Goal: Information Seeking & Learning: Compare options

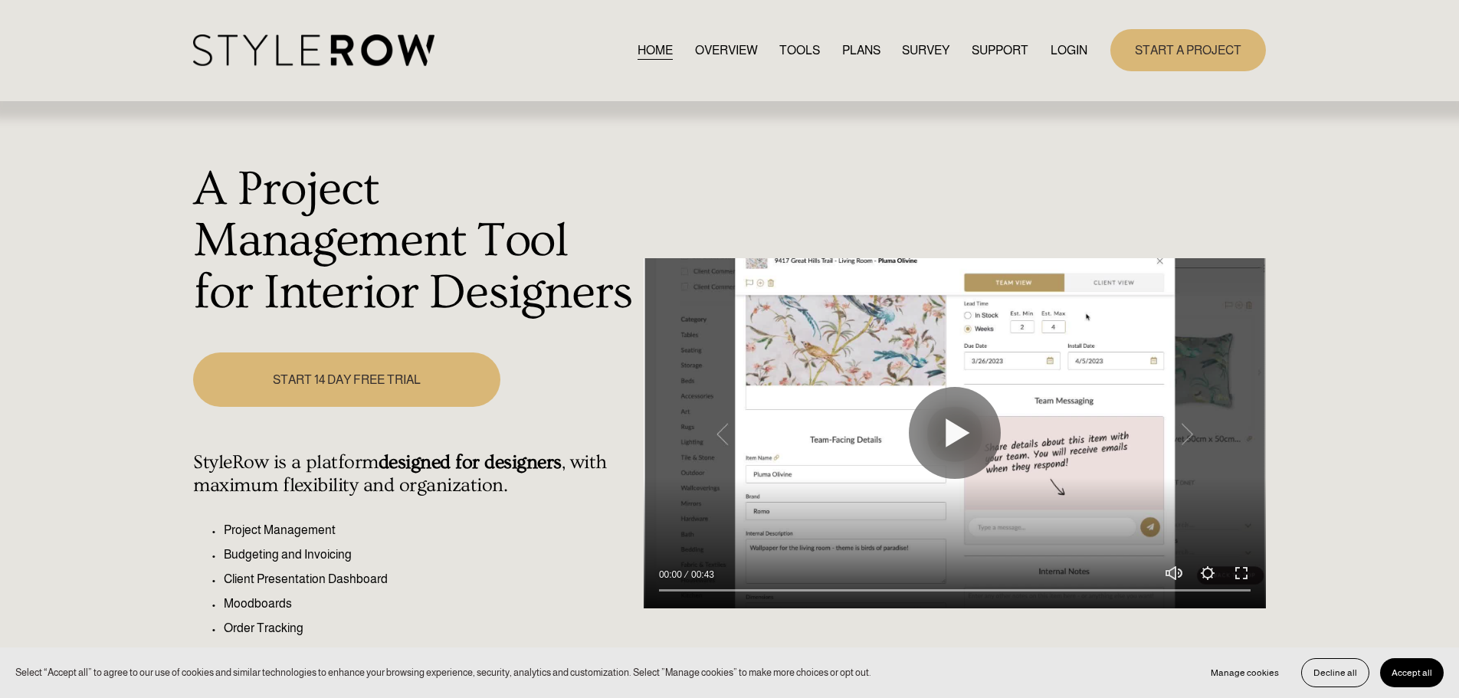
click at [1072, 51] on link "LOGIN" at bounding box center [1068, 50] width 37 height 21
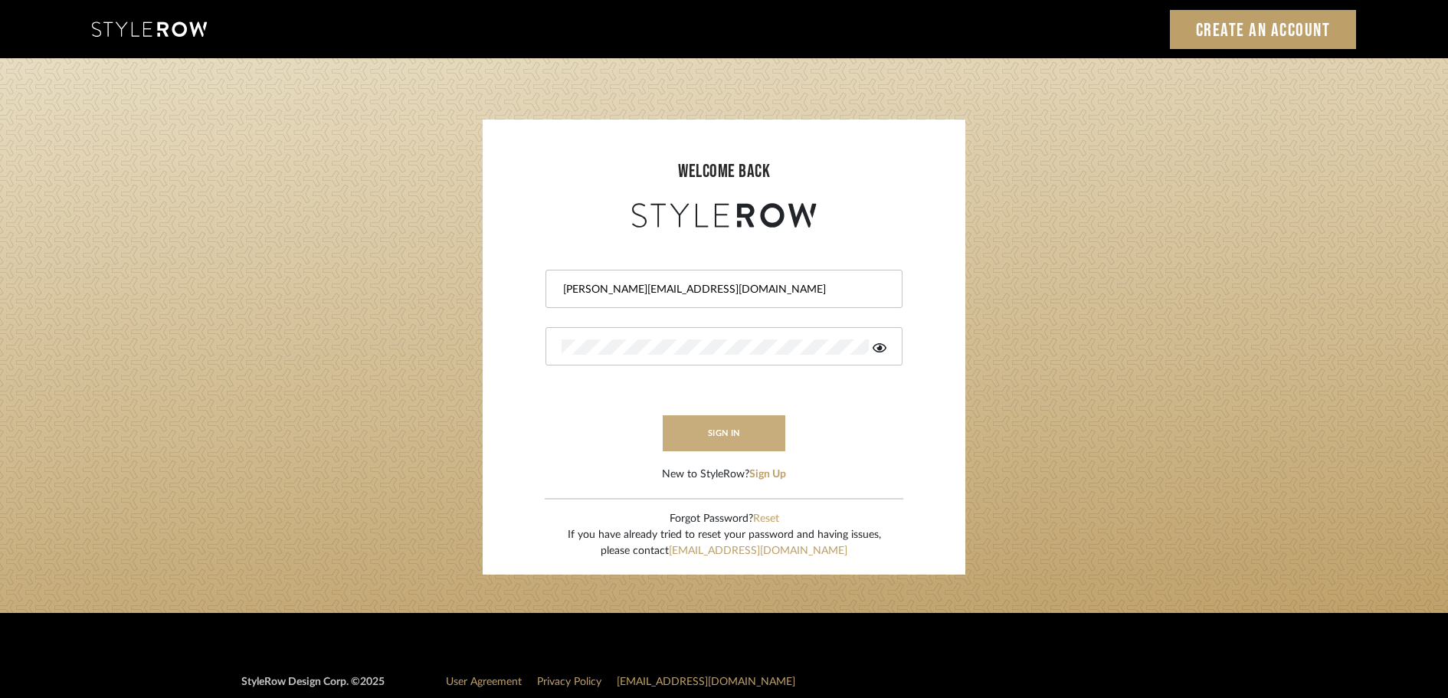
click at [738, 444] on button "sign in" at bounding box center [724, 433] width 123 height 36
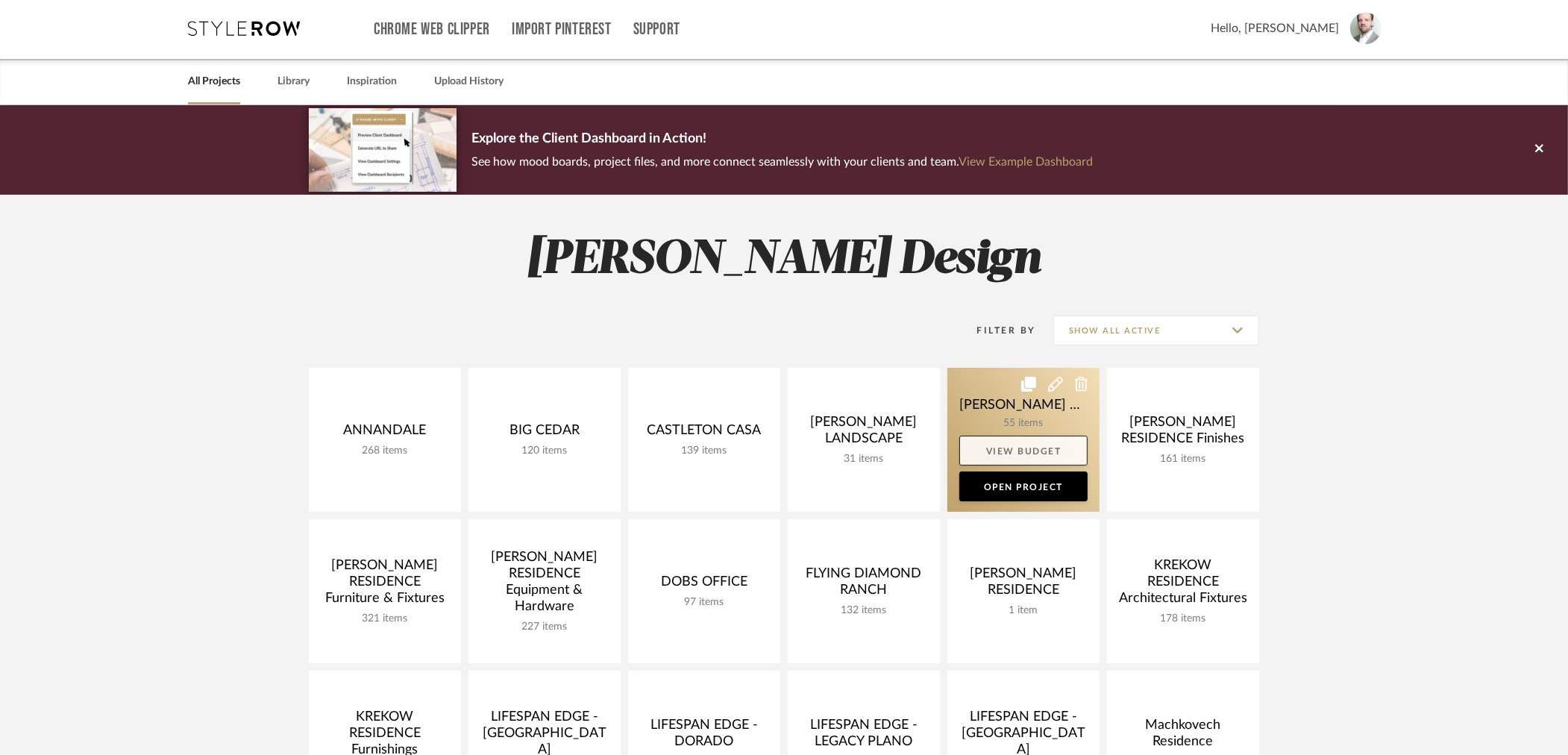
scroll to position [3, 0]
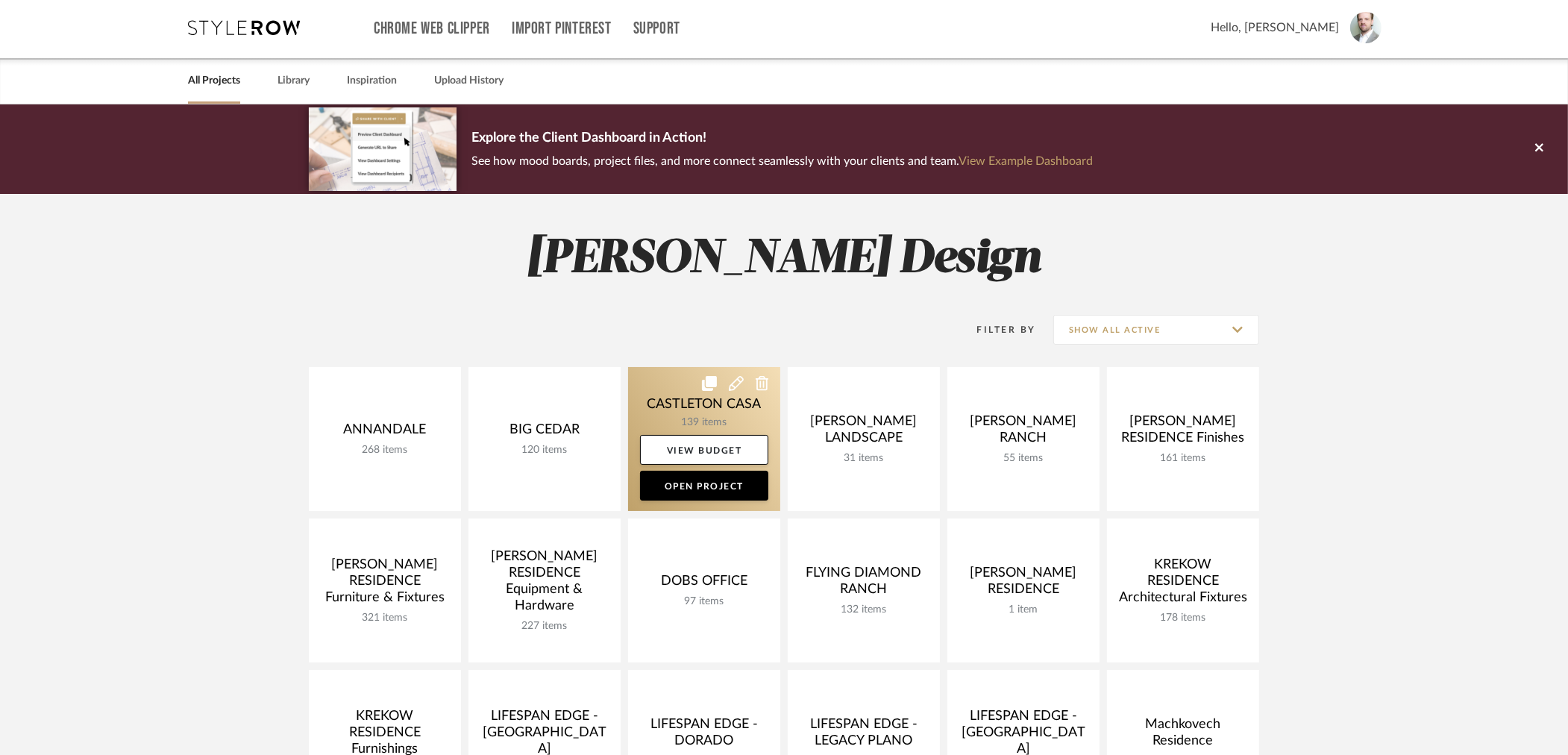
click at [673, 397] on link at bounding box center [704, 439] width 152 height 144
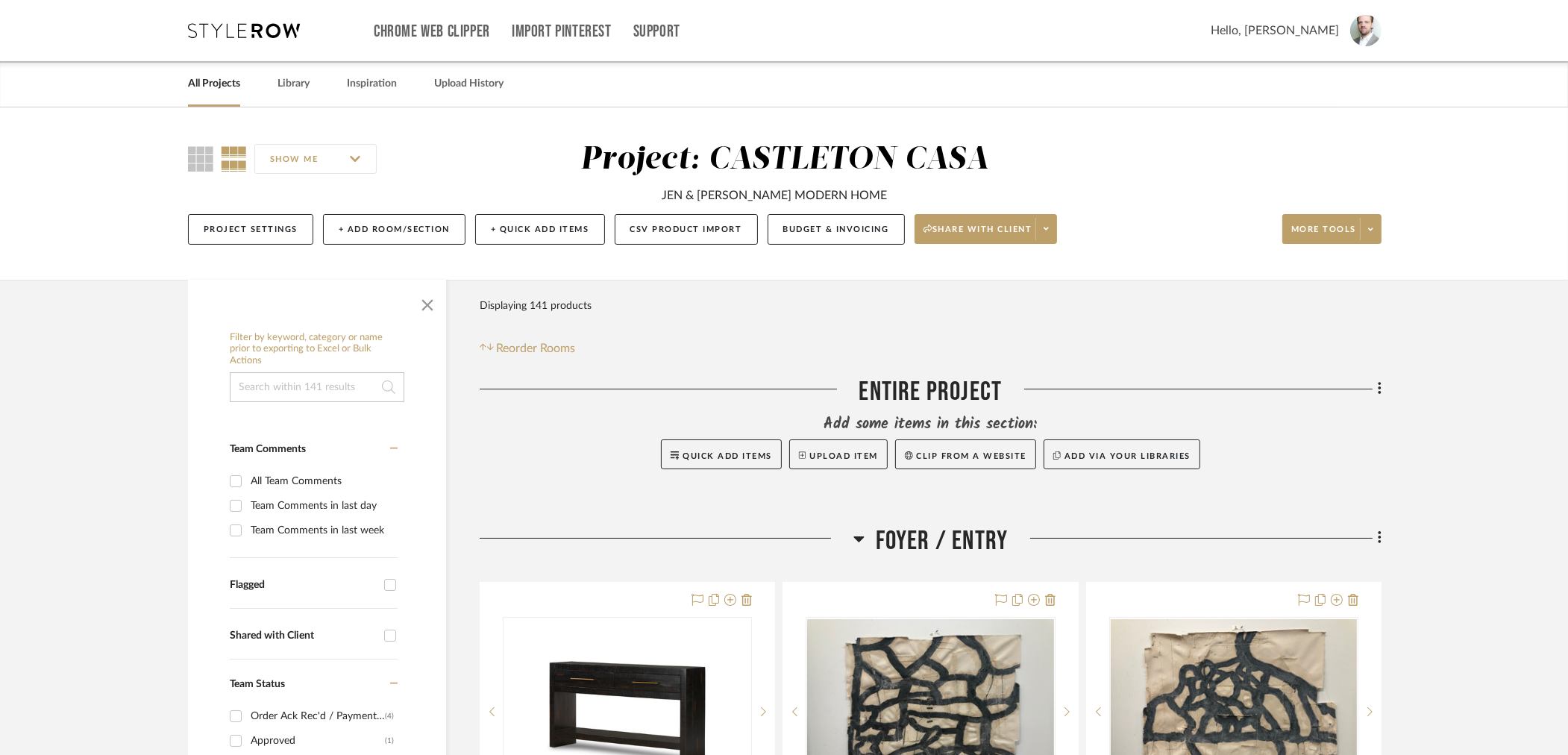
click at [267, 385] on input at bounding box center [317, 387] width 174 height 30
paste input "Aimee Bed"
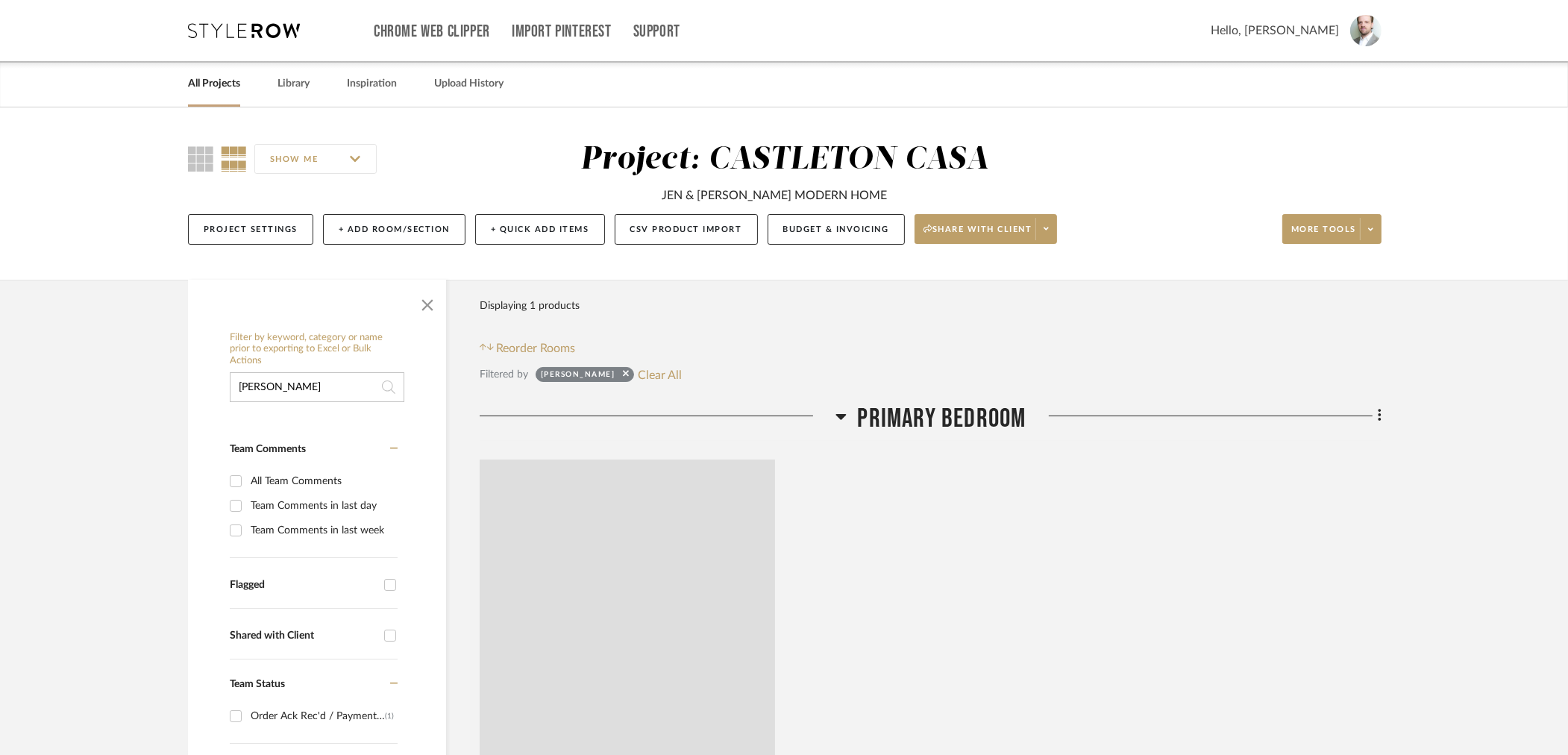
type input "Aimee Bed"
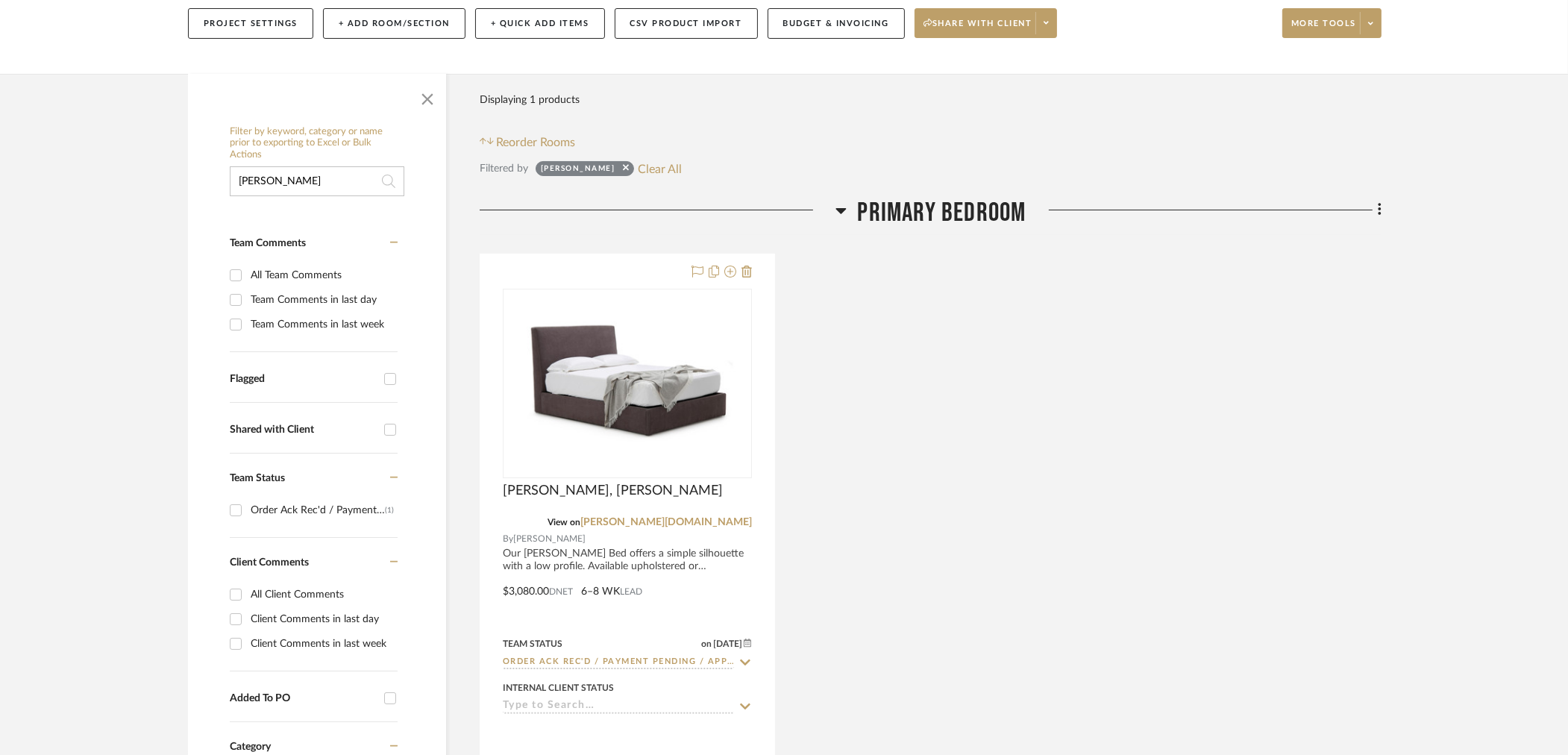
scroll to position [343, 0]
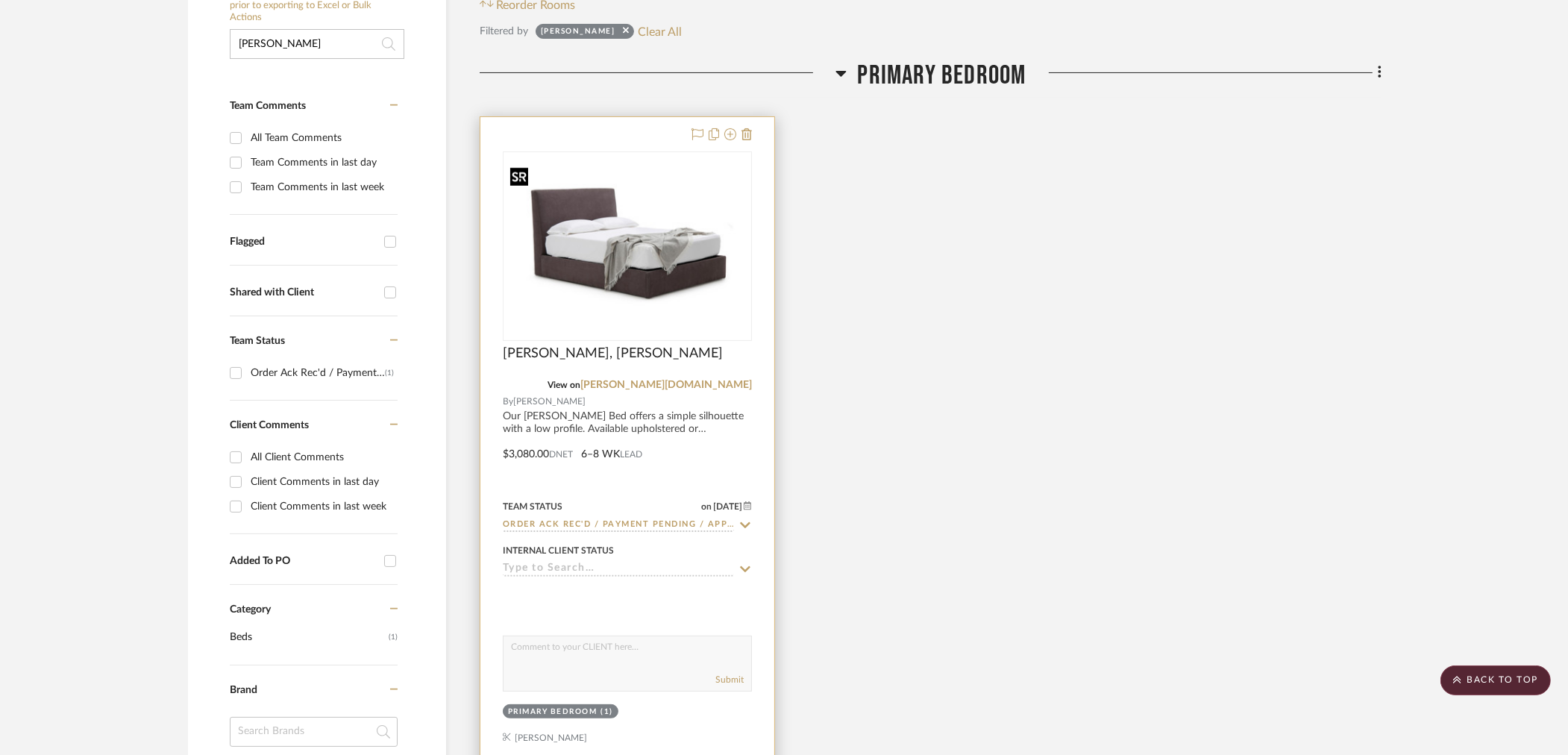
click at [0, 0] on img at bounding box center [0, 0] width 0 height 0
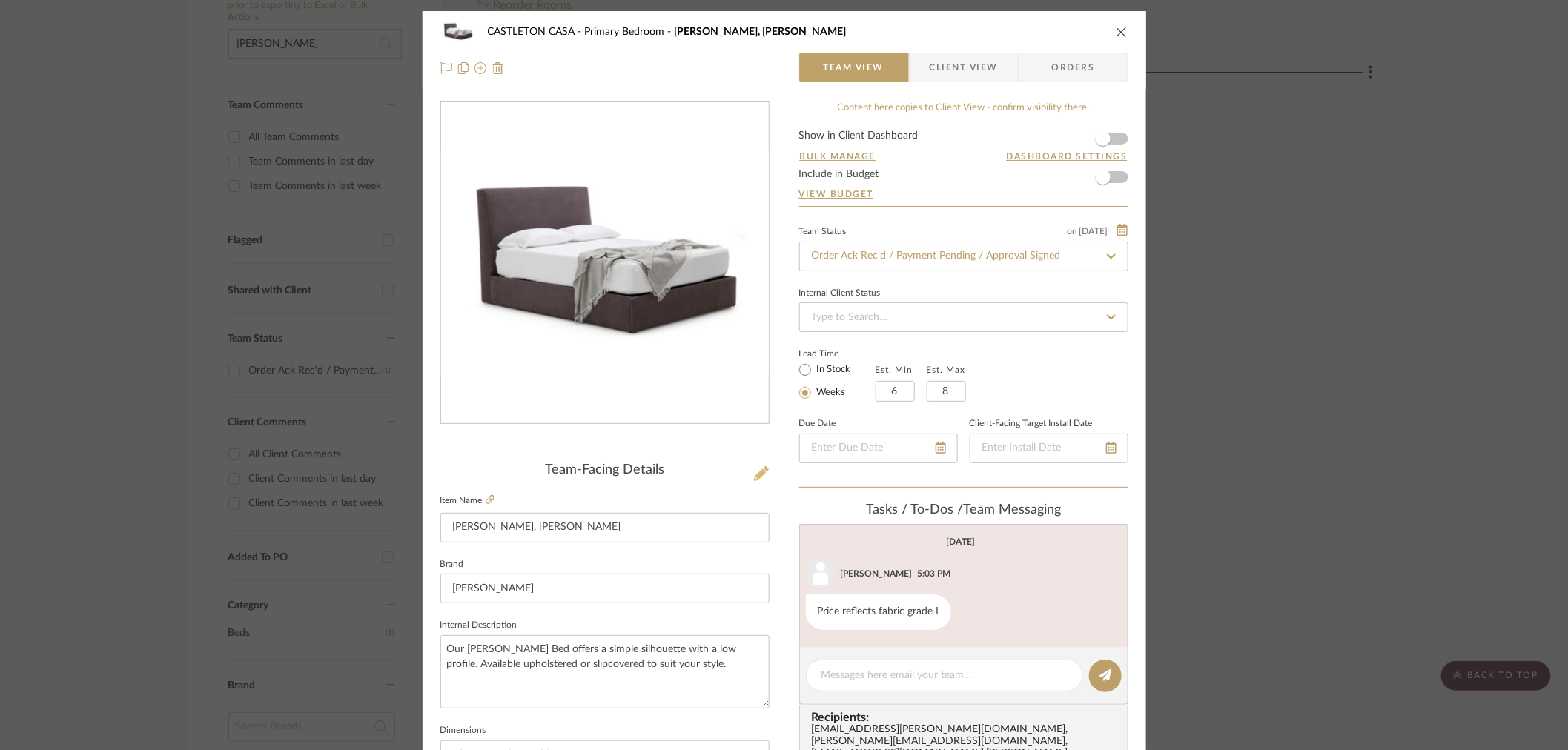
click at [754, 472] on icon at bounding box center [761, 473] width 15 height 15
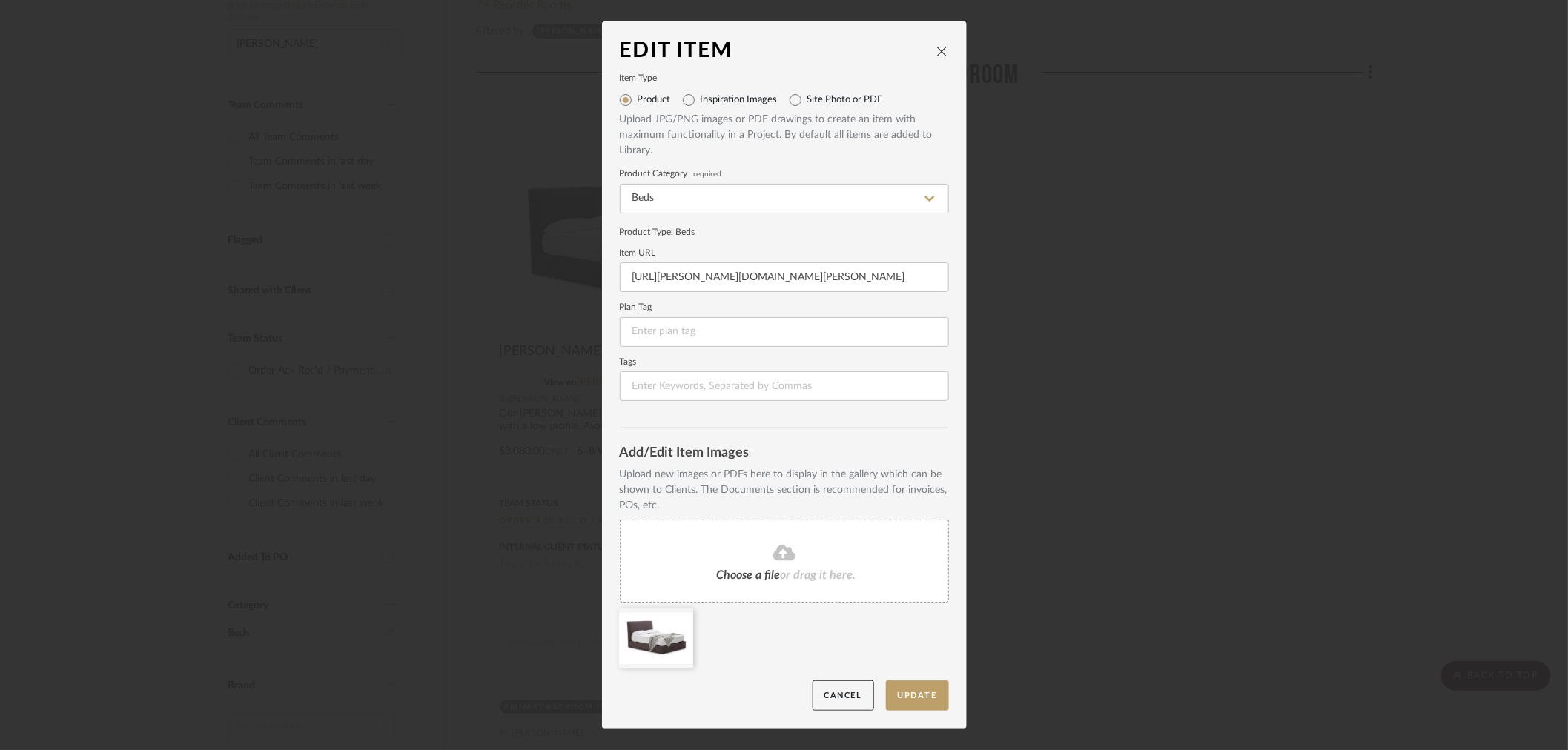
click at [937, 49] on icon "close" at bounding box center [943, 51] width 12 height 12
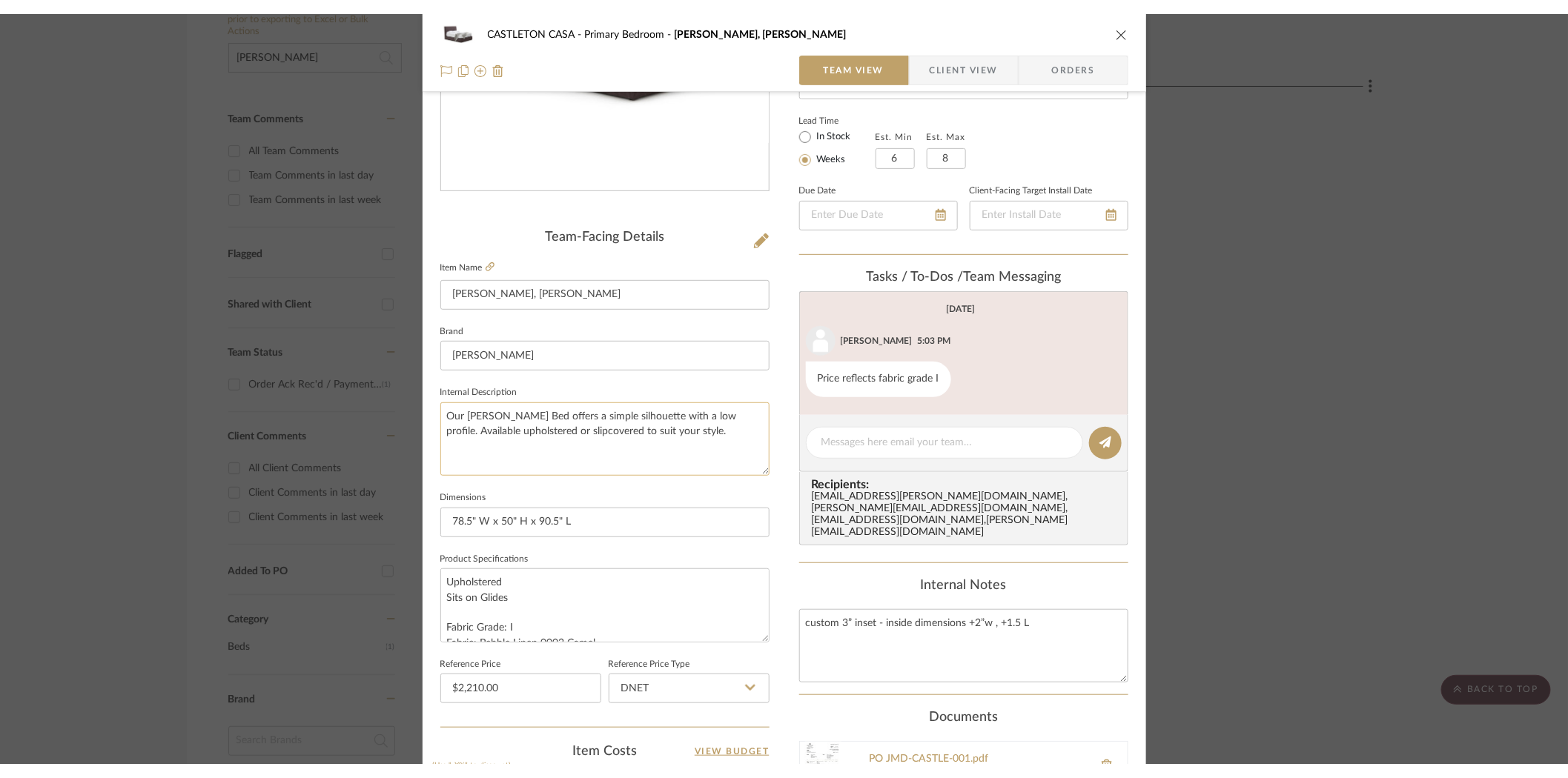
scroll to position [342, 0]
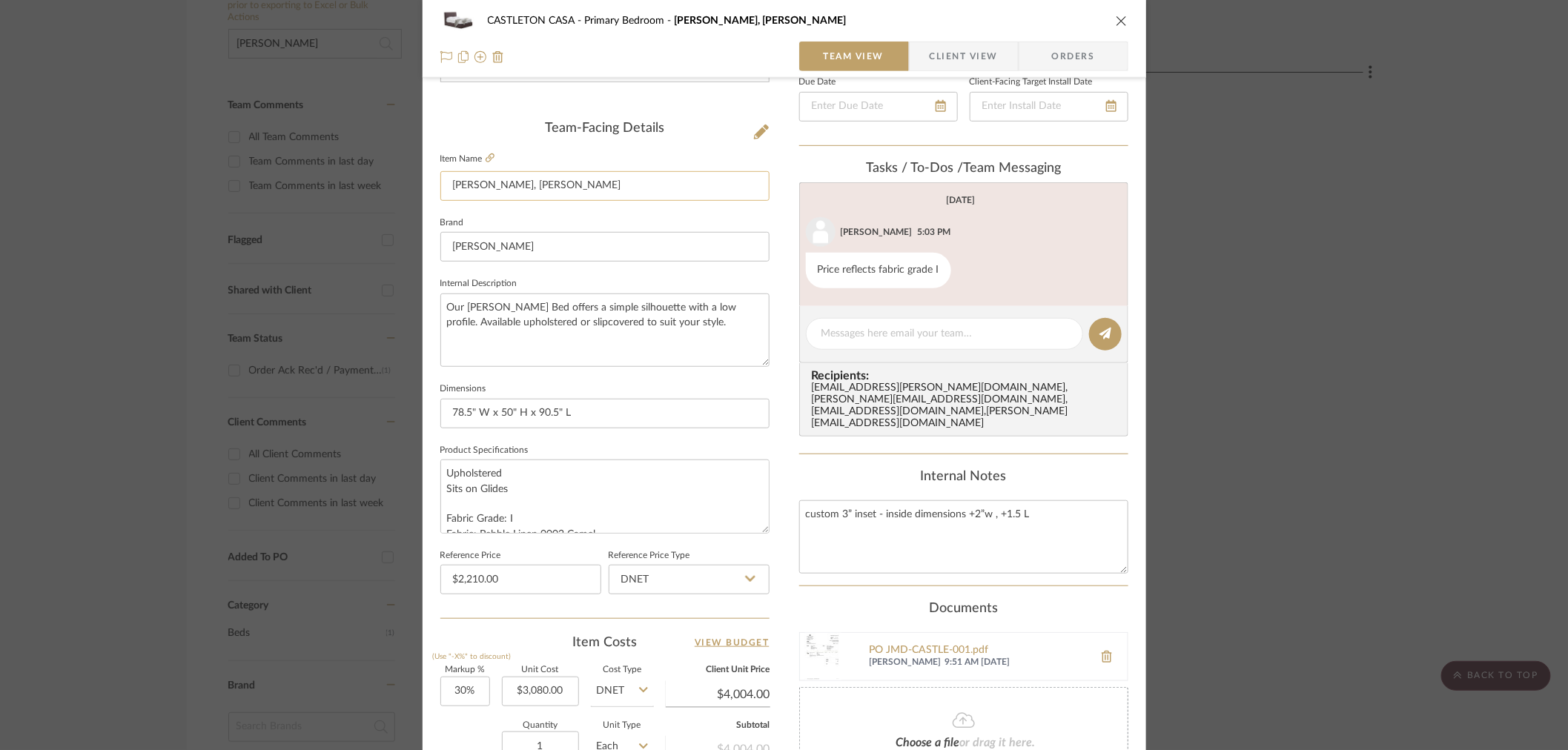
click at [536, 191] on input "Aimee Bed, King" at bounding box center [605, 186] width 329 height 30
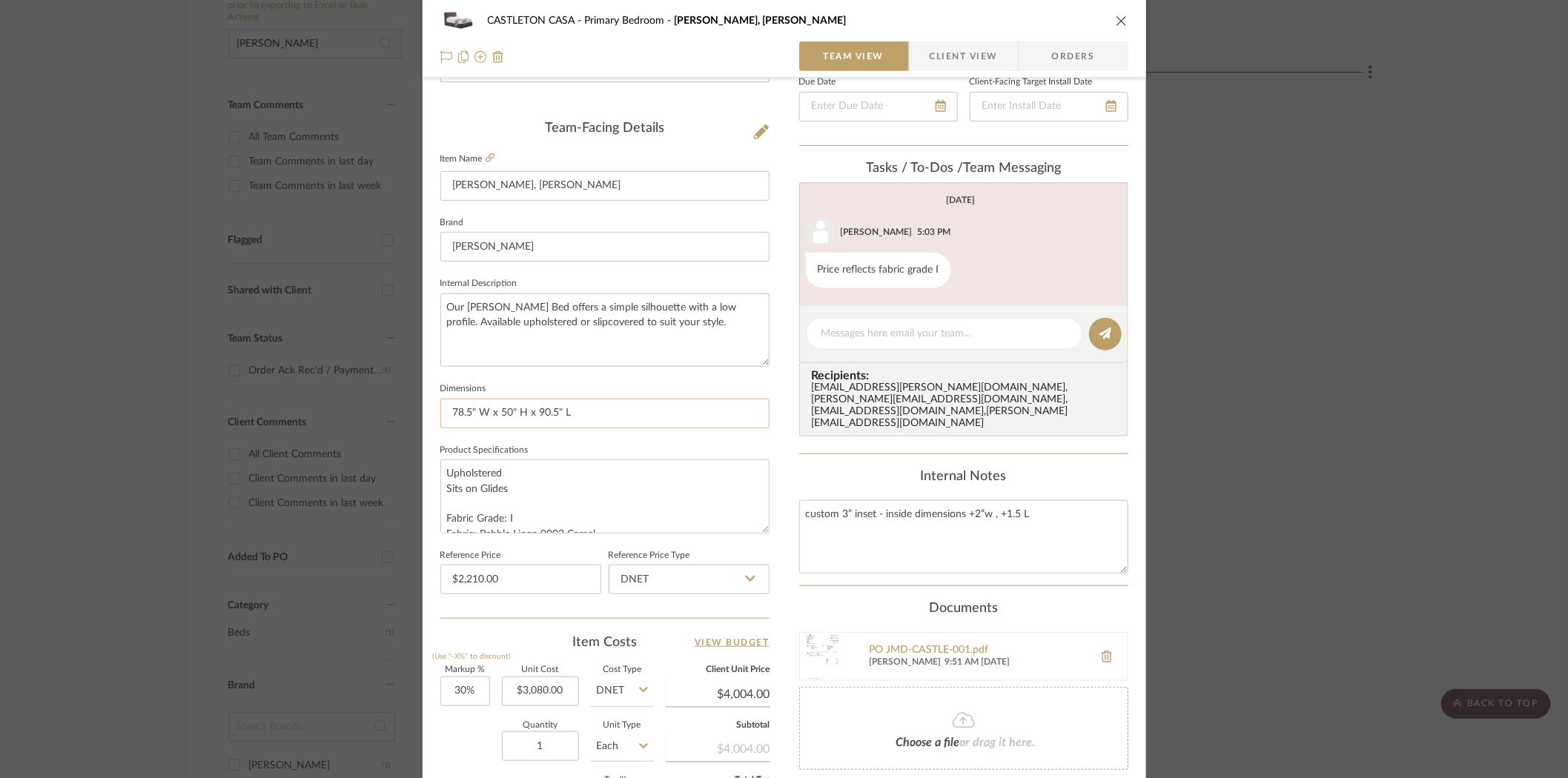
click at [617, 414] on input "78.5" W x 50" H x 90.5" L" at bounding box center [605, 413] width 329 height 30
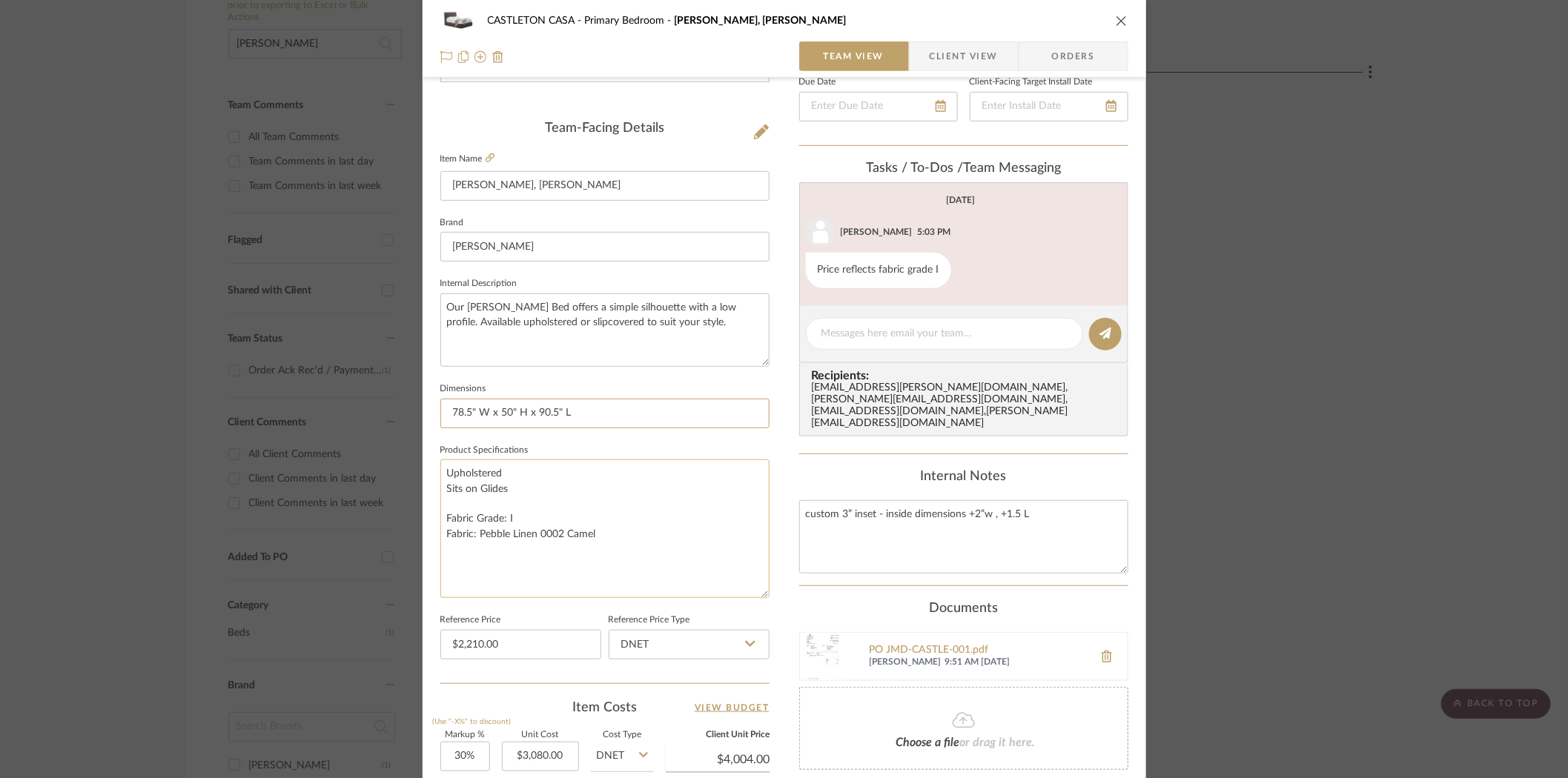
drag, startPoint x: 760, startPoint y: 527, endPoint x: 755, endPoint y: 594, distance: 67.2
click at [755, 594] on textarea "Upholstered Sits on Glides Fabric Grade: I Fabric: Pebble Linen 0002 Camel" at bounding box center [605, 528] width 329 height 138
drag, startPoint x: 619, startPoint y: 538, endPoint x: 431, endPoint y: 472, distance: 199.2
click at [431, 472] on div "CASTLETON CASA Primary Bedroom Aimee Bed, King Team View Client View Orders Tea…" at bounding box center [785, 386] width 724 height 1434
click at [1118, 25] on icon "close" at bounding box center [1122, 20] width 12 height 12
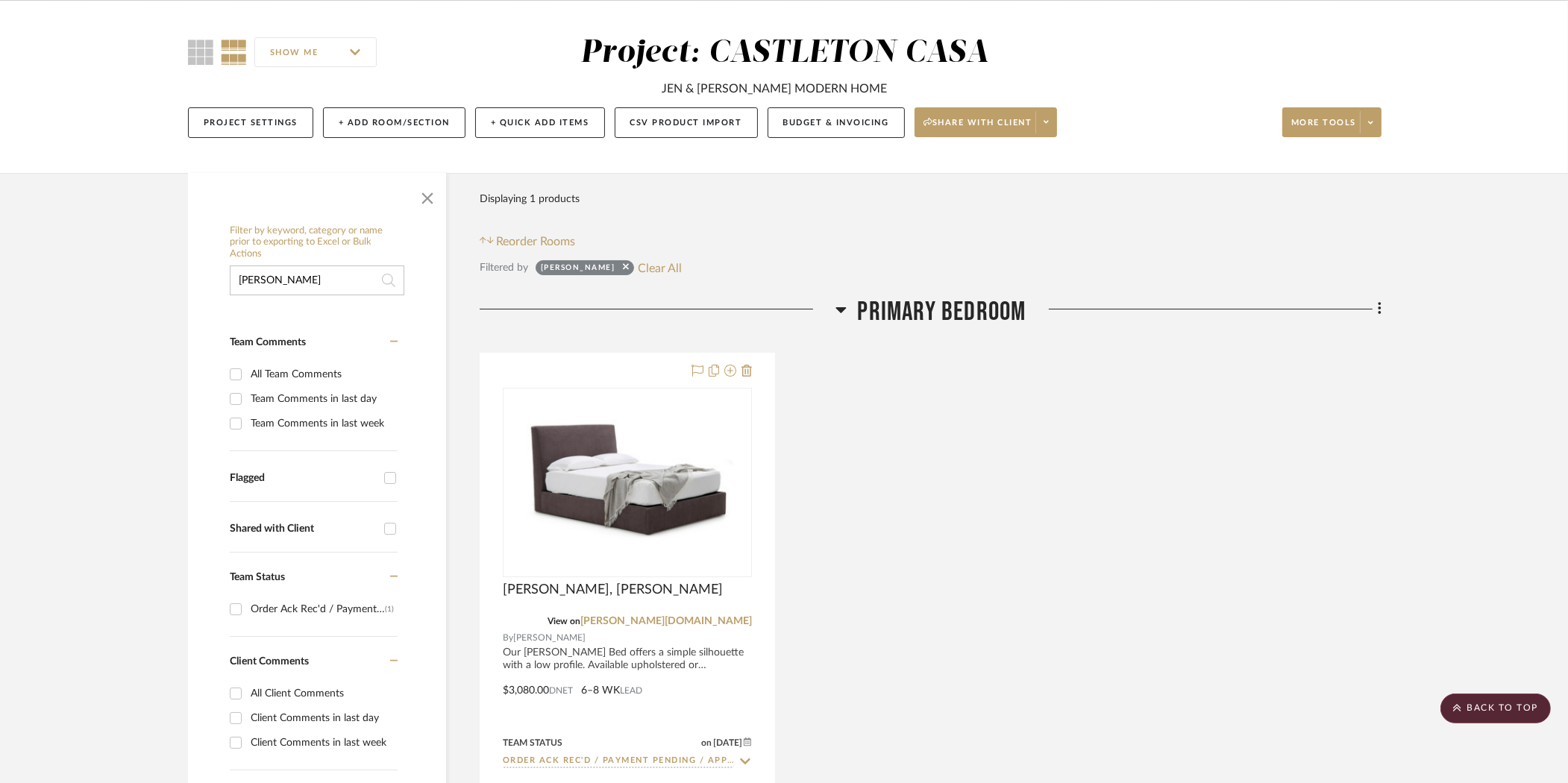
scroll to position [0, 0]
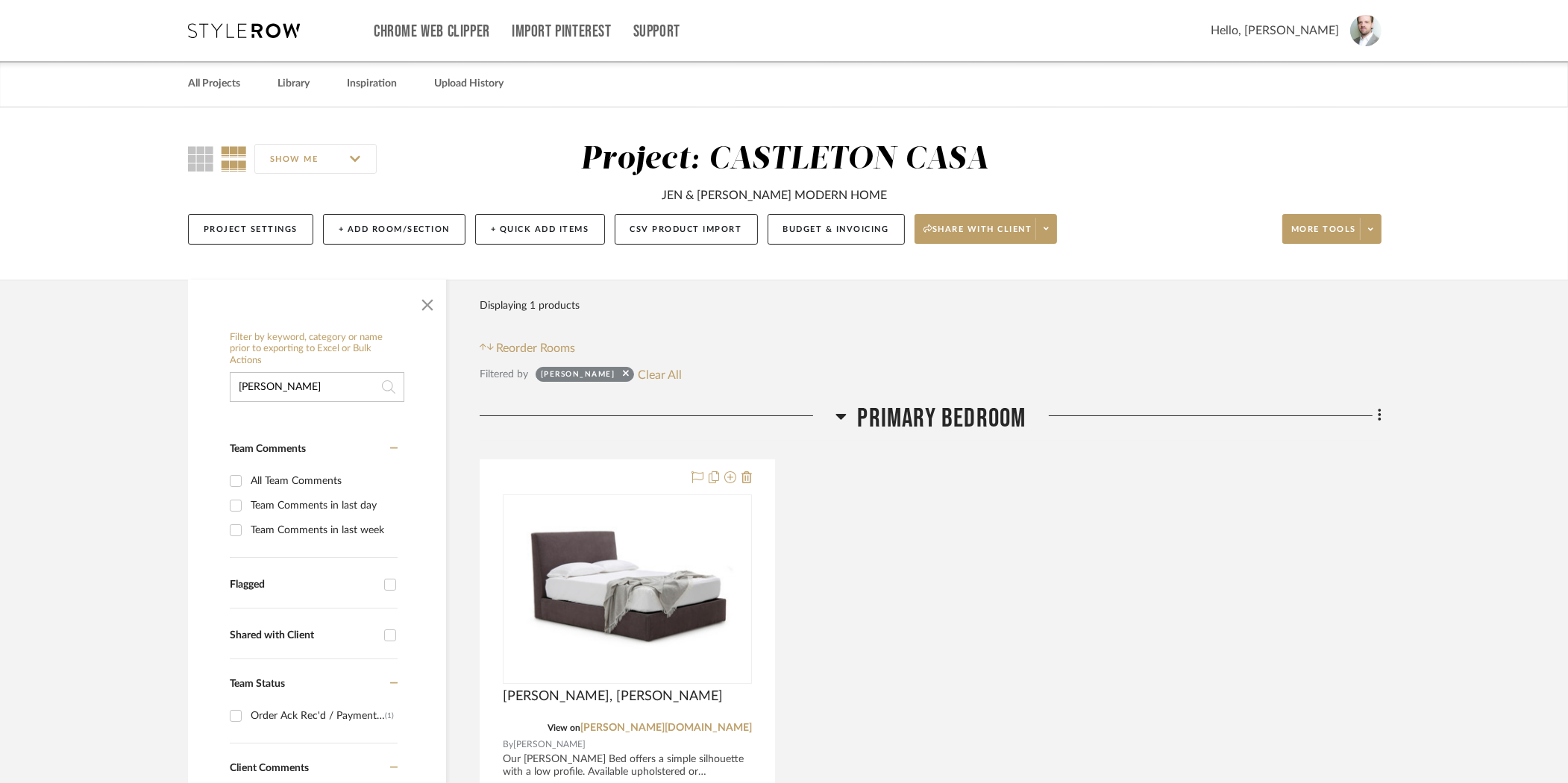
click at [285, 33] on icon at bounding box center [243, 30] width 112 height 15
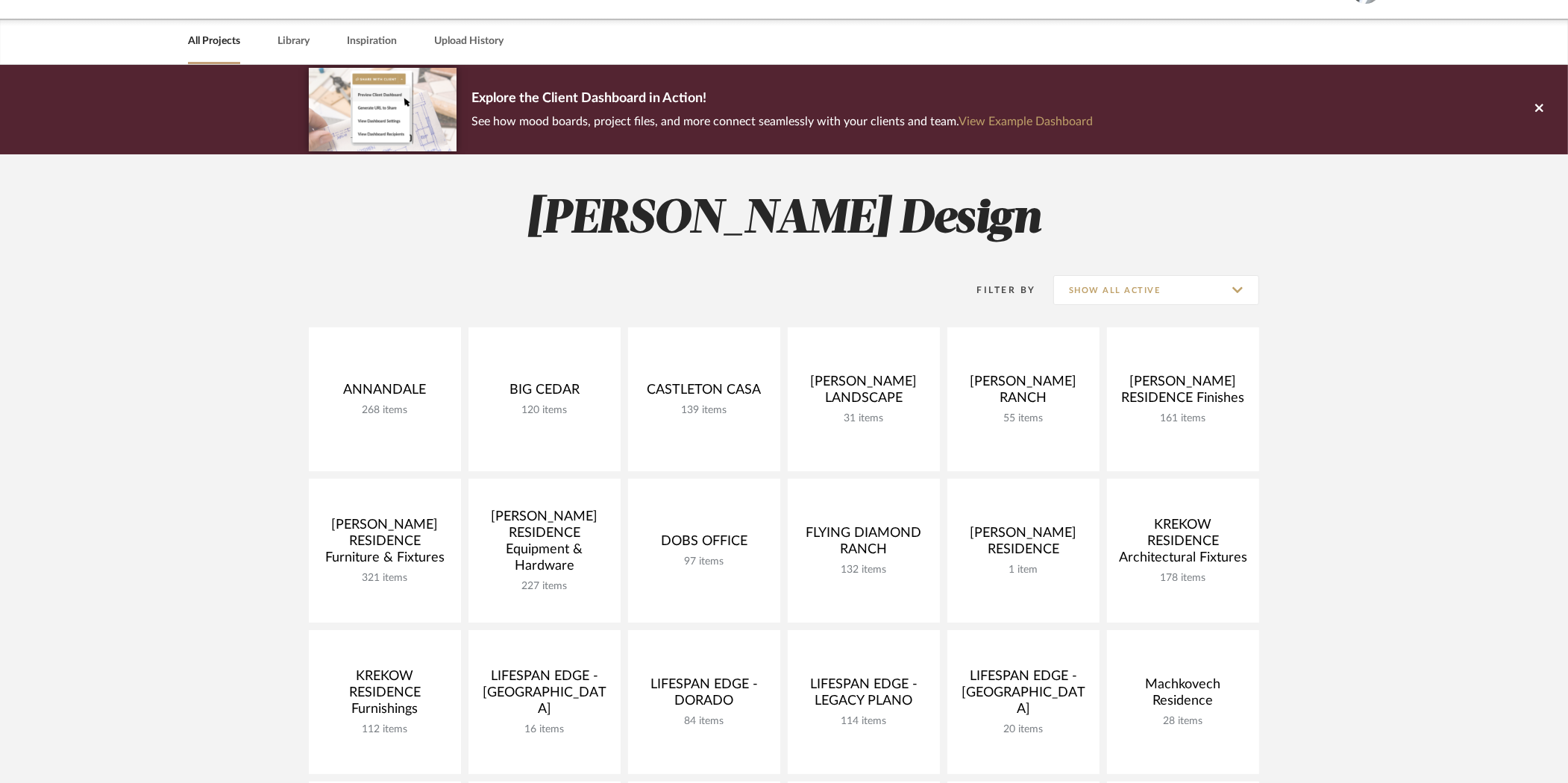
scroll to position [92, 0]
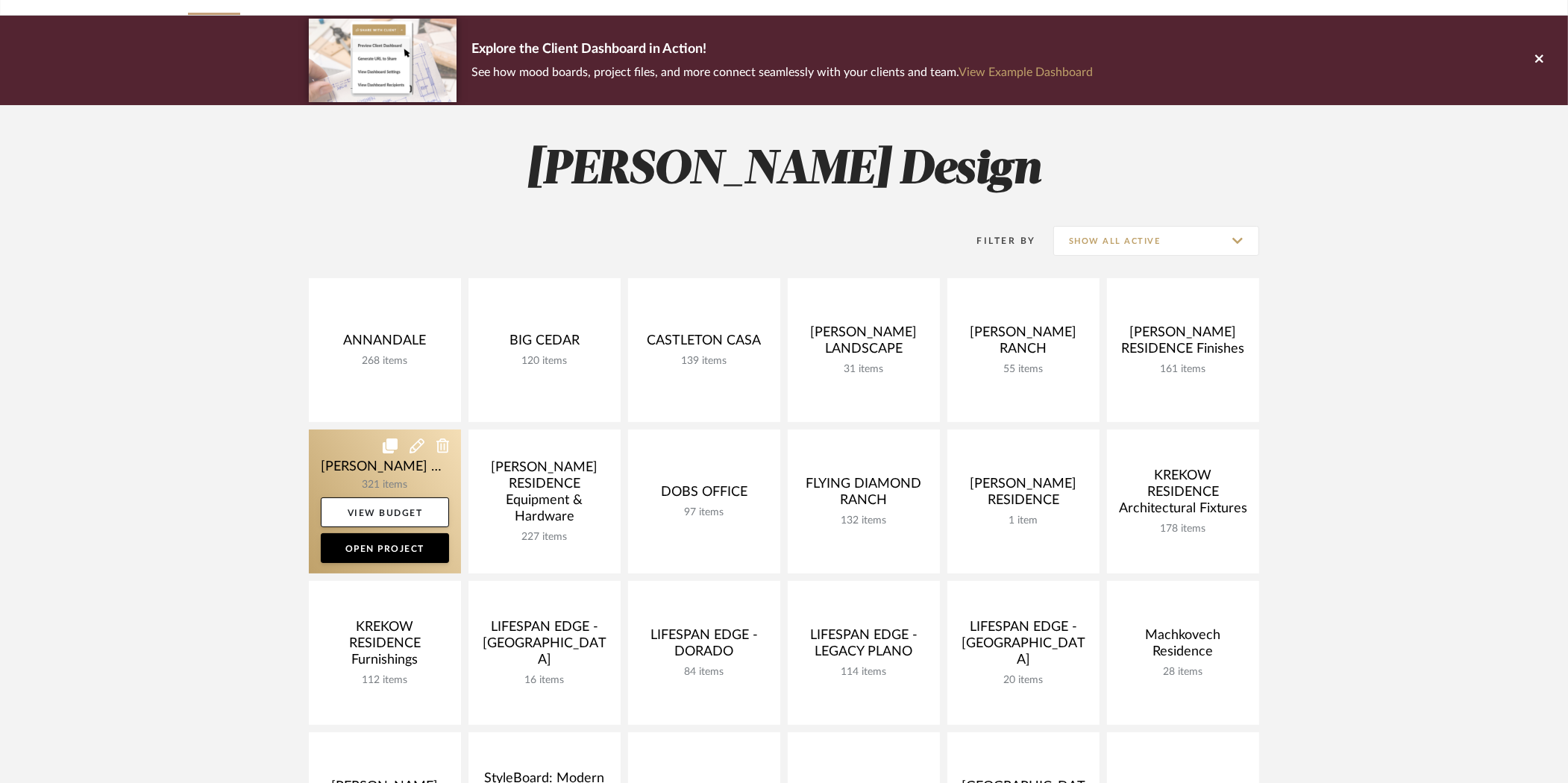
click at [403, 484] on link at bounding box center [385, 502] width 152 height 144
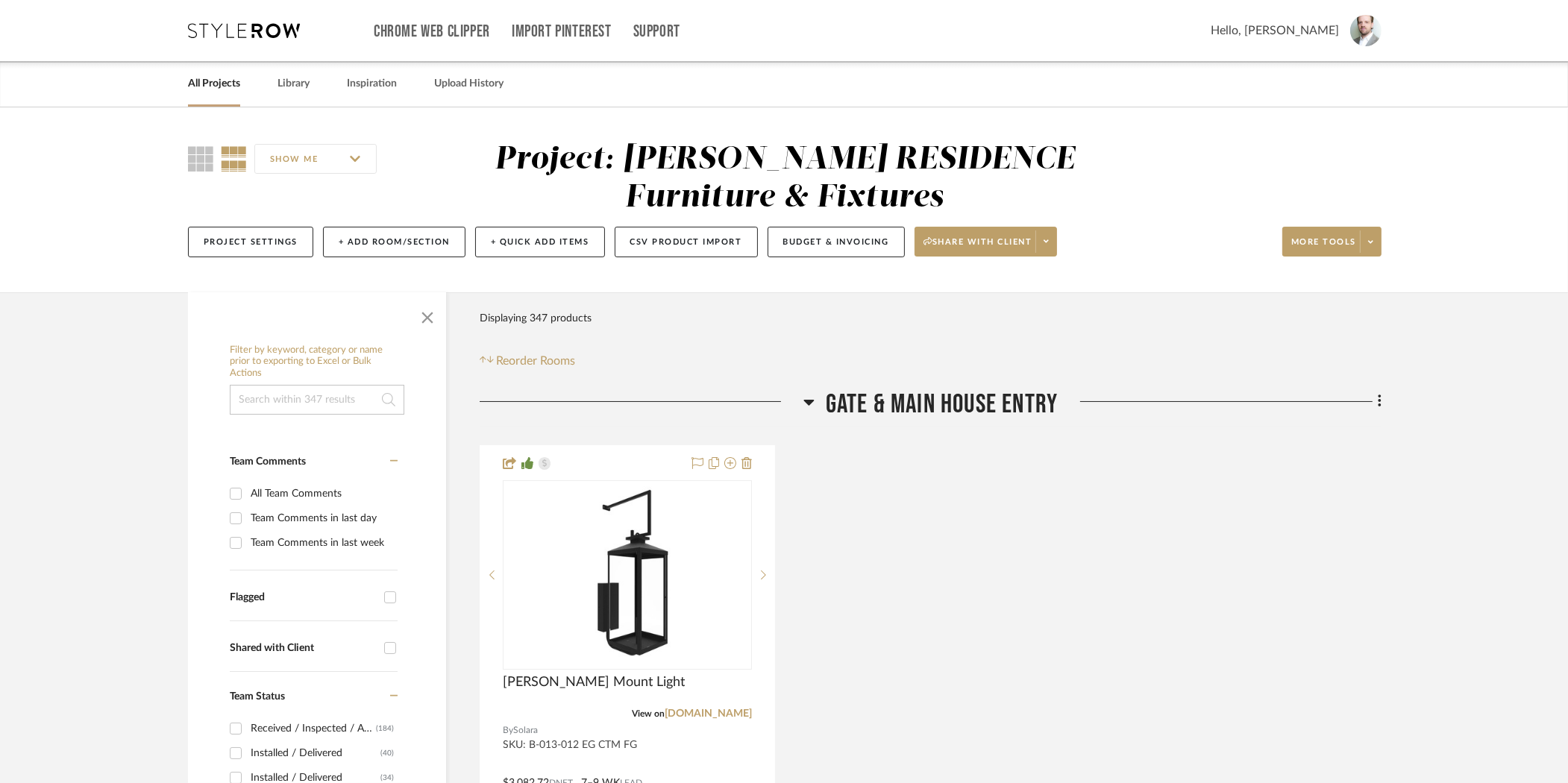
click at [355, 402] on input at bounding box center [317, 399] width 174 height 30
paste input "Hayden Bed"
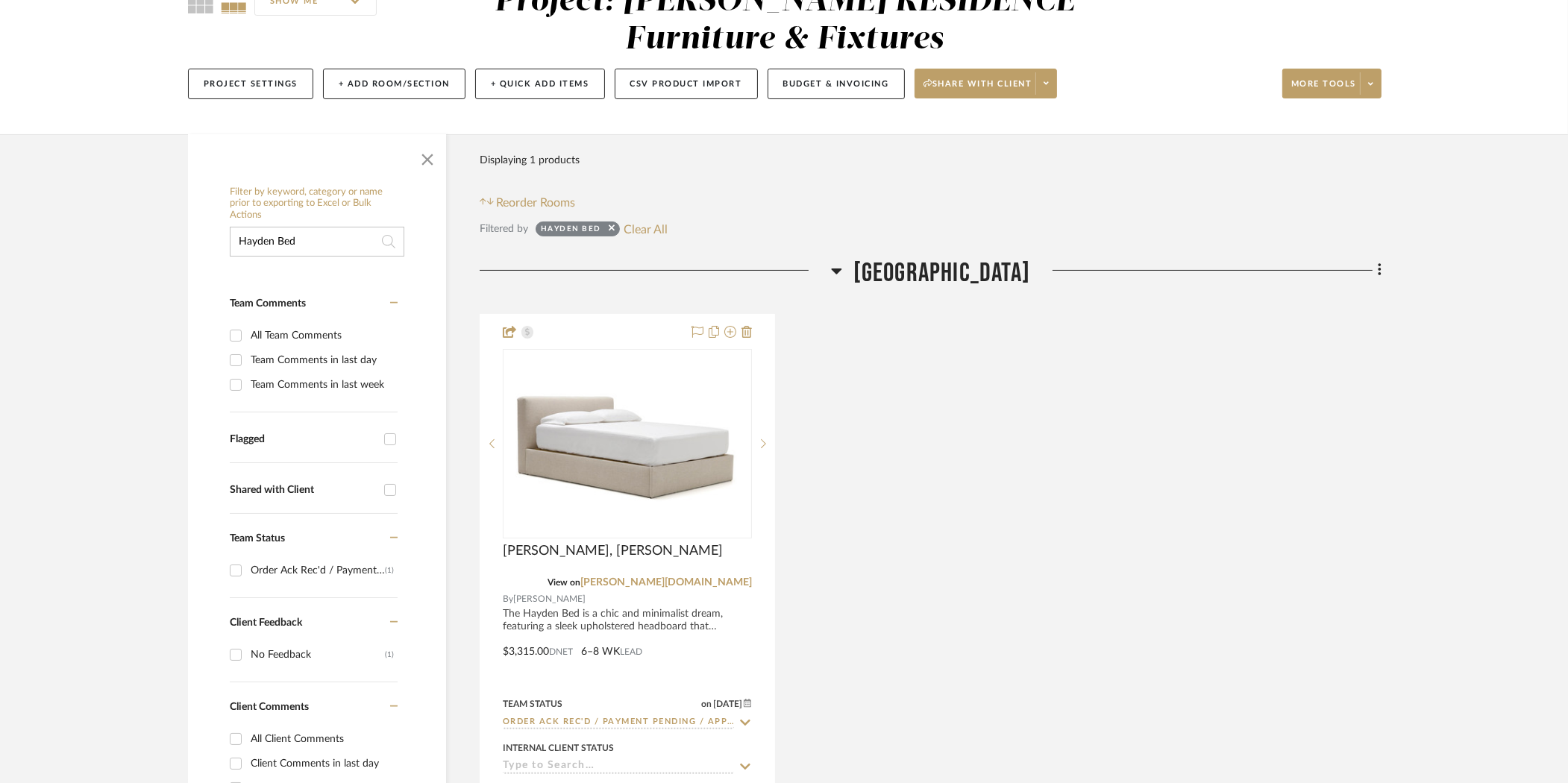
scroll to position [168, 0]
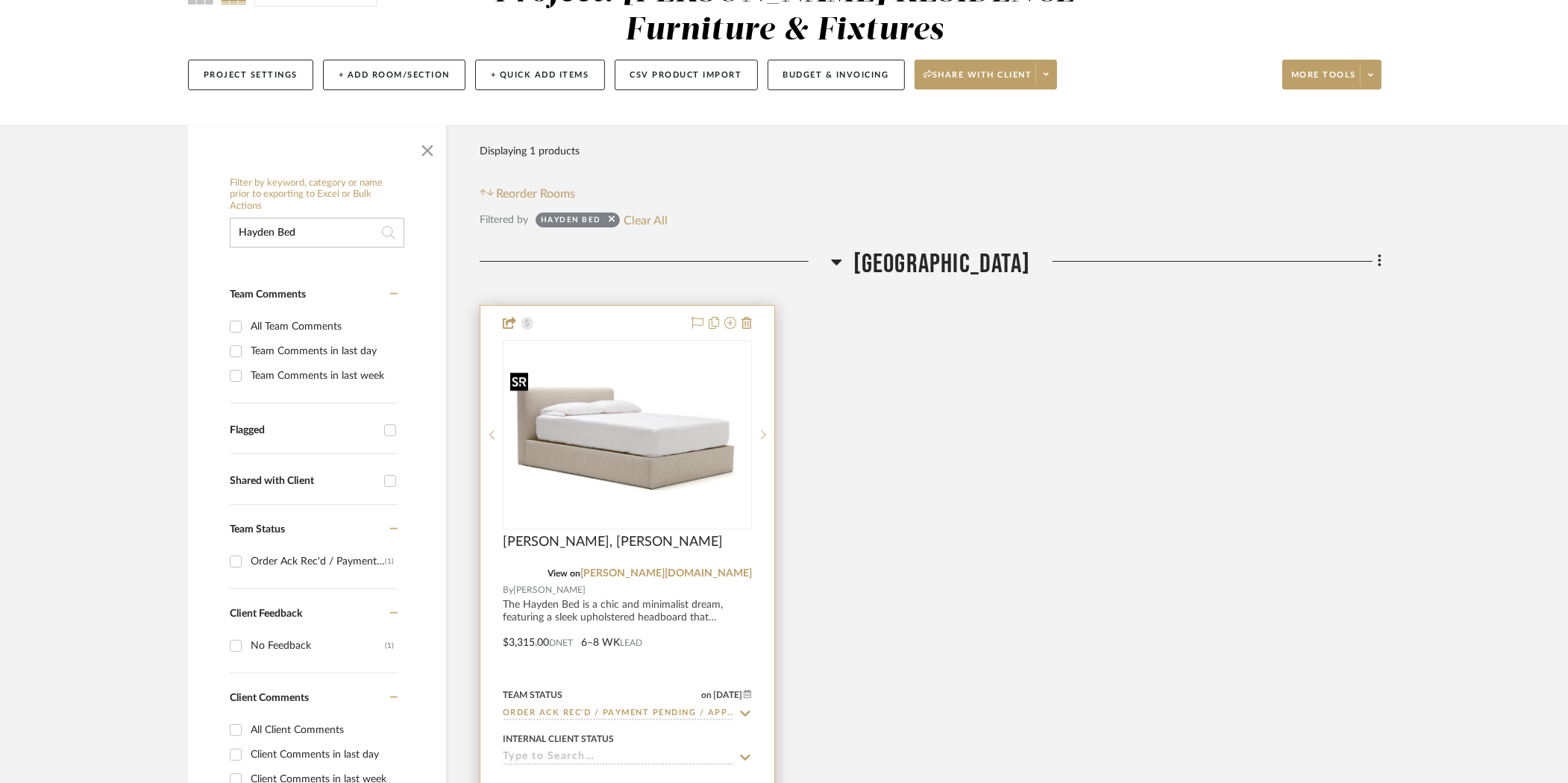
type input "Hayden Bed"
click at [0, 0] on img at bounding box center [0, 0] width 0 height 0
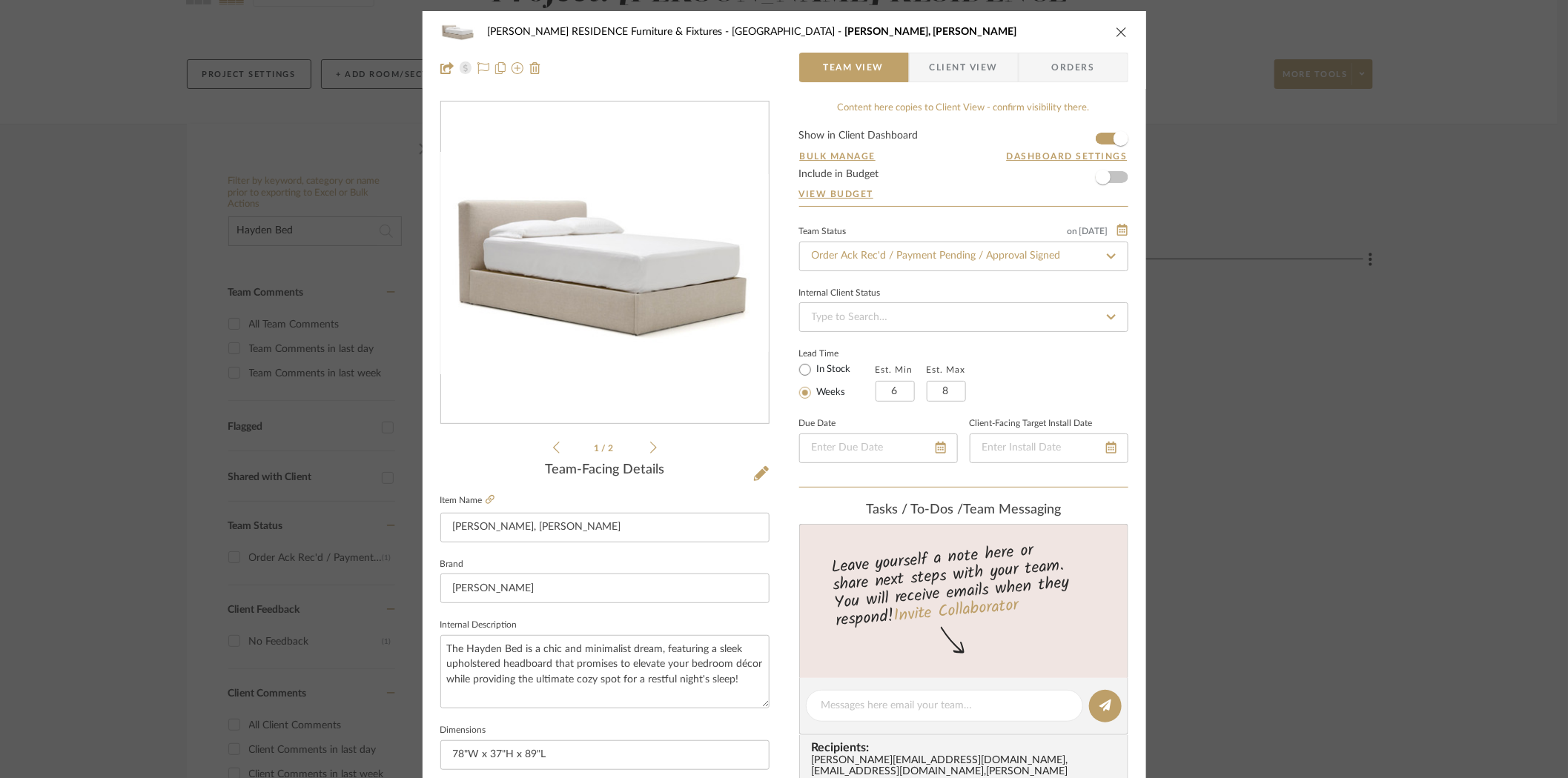
scroll to position [3, 0]
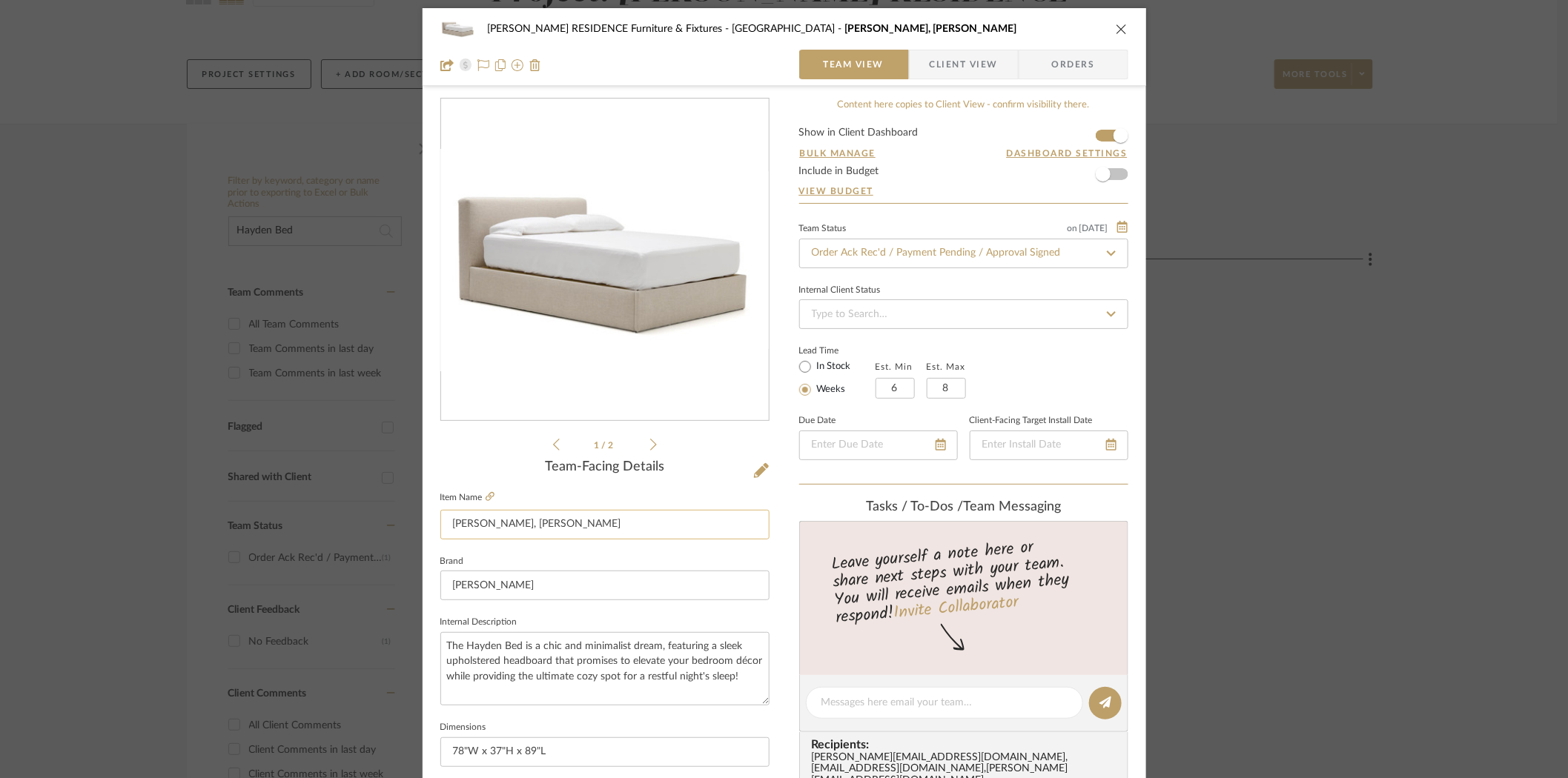
click at [558, 524] on input "Hayden Bed, King" at bounding box center [605, 524] width 329 height 30
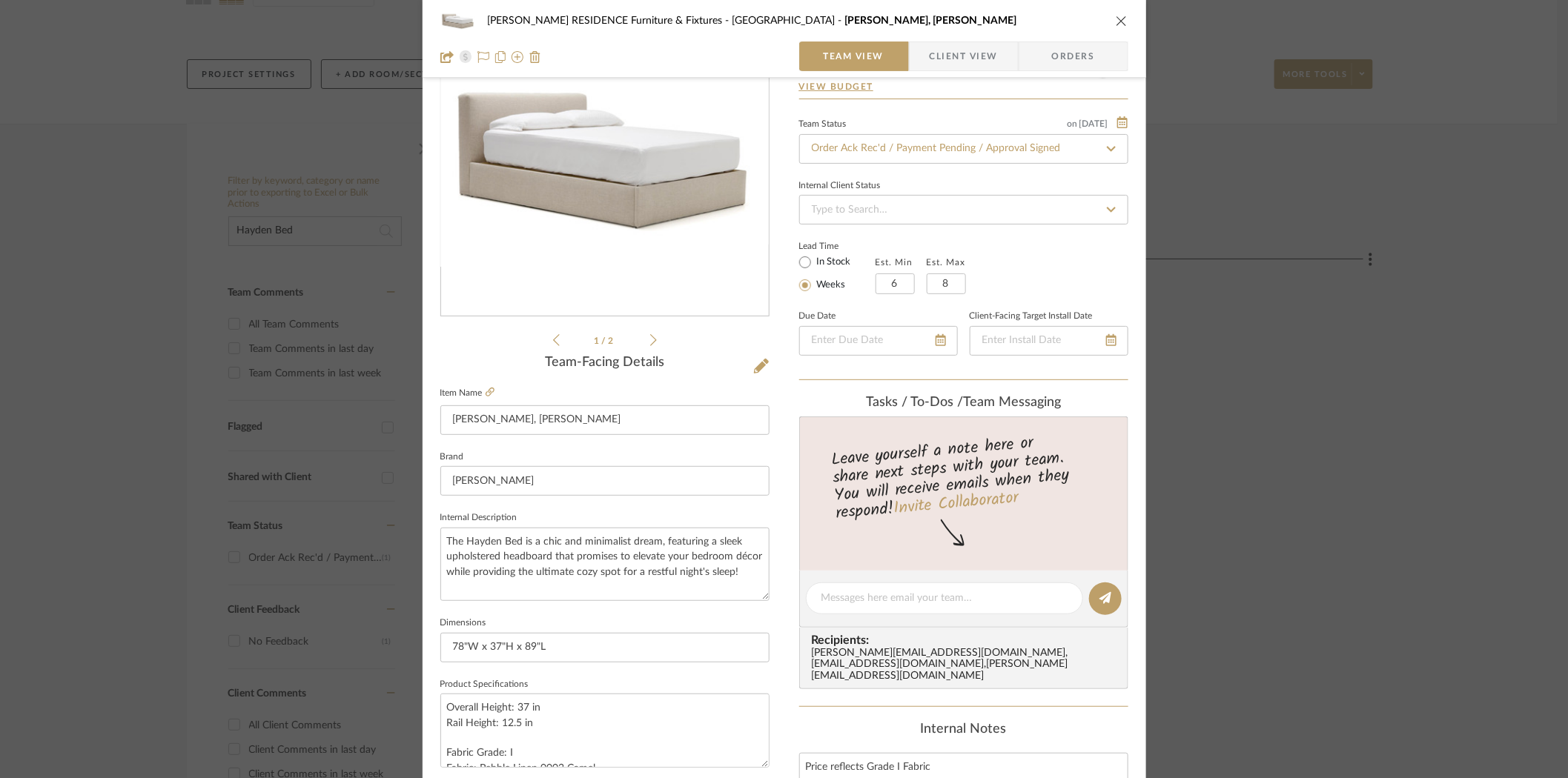
scroll to position [128, 0]
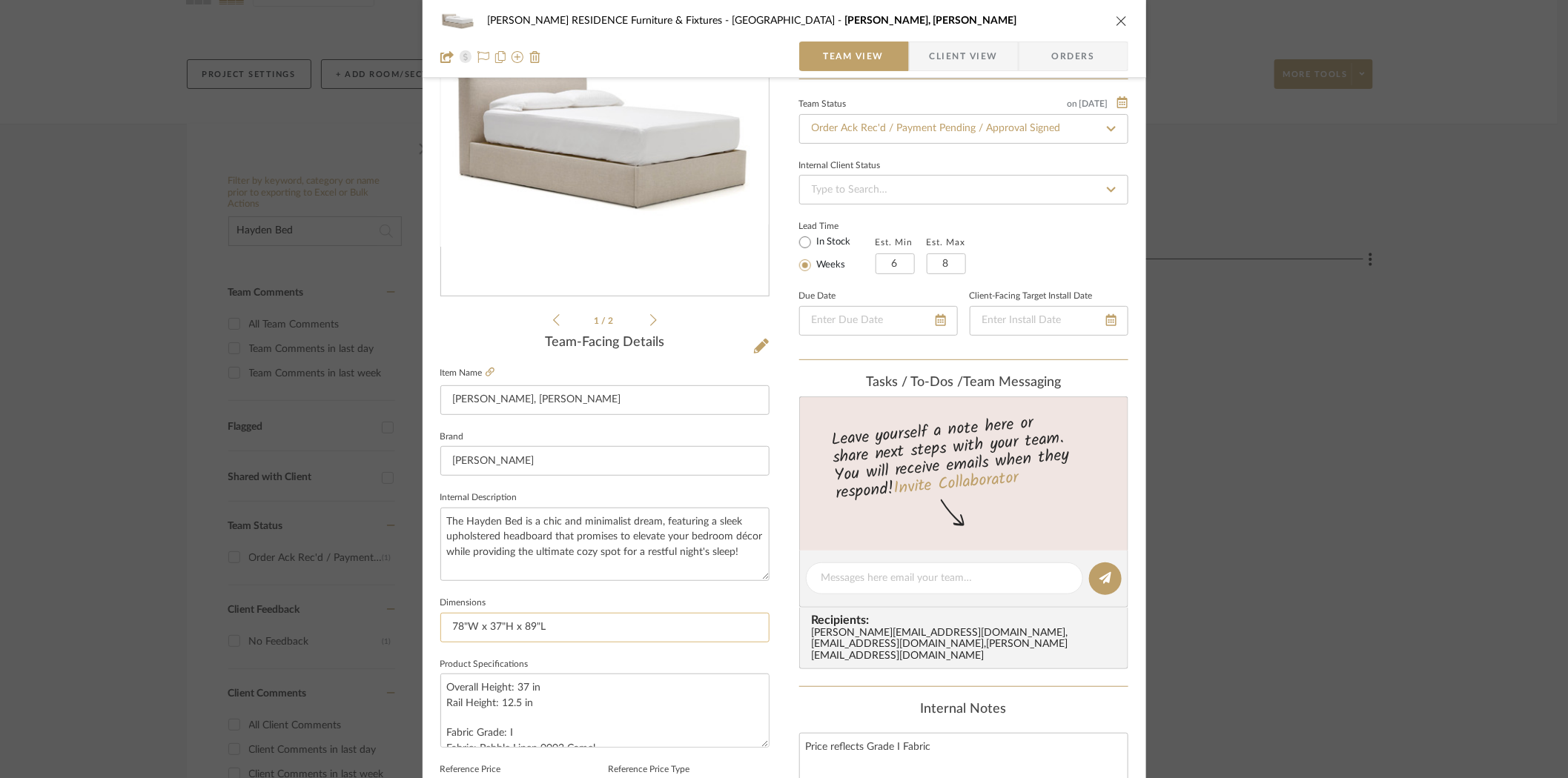
click at [541, 629] on input "78"W x 37"H x 89"L" at bounding box center [605, 628] width 329 height 30
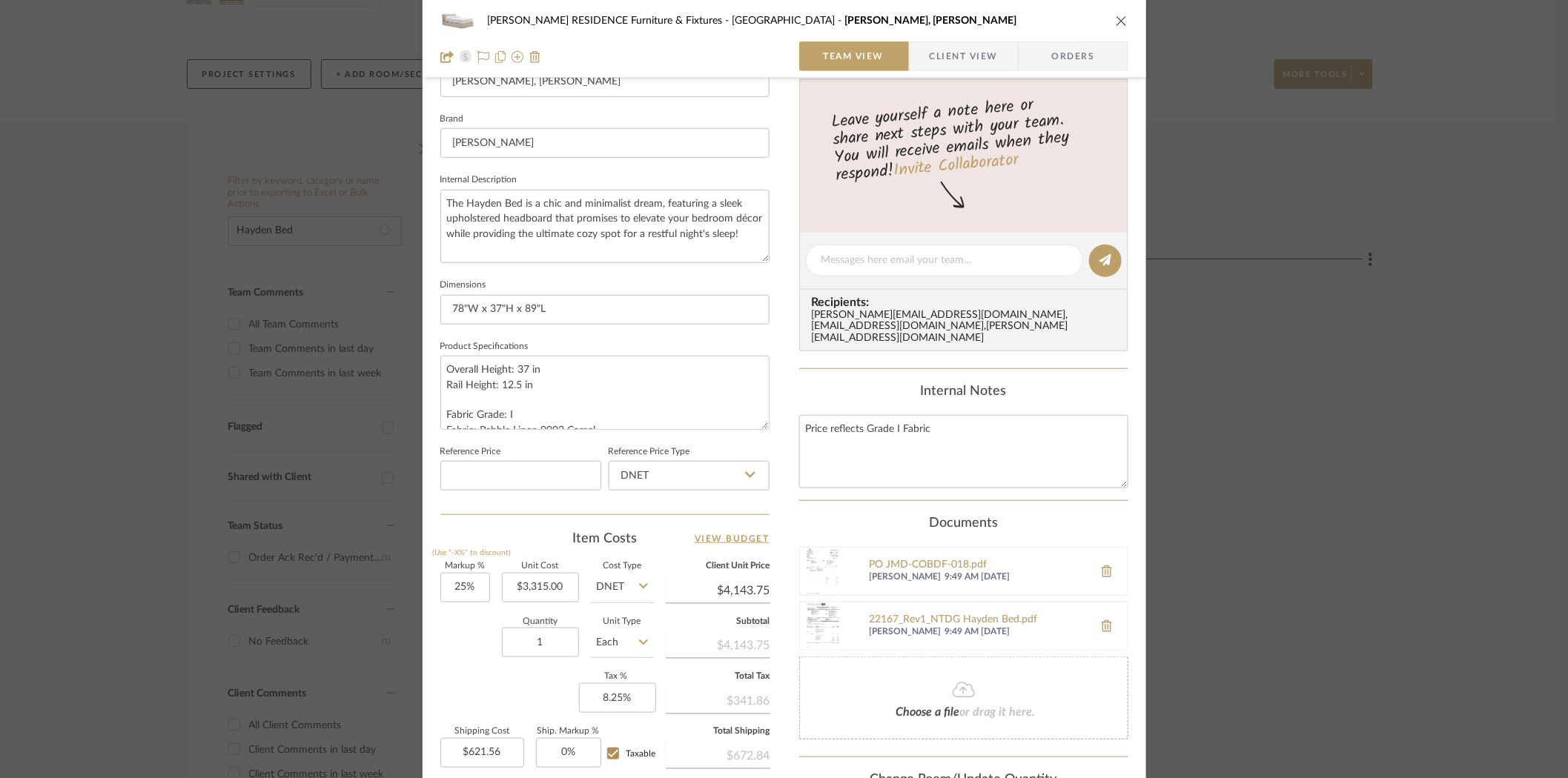
scroll to position [509, 0]
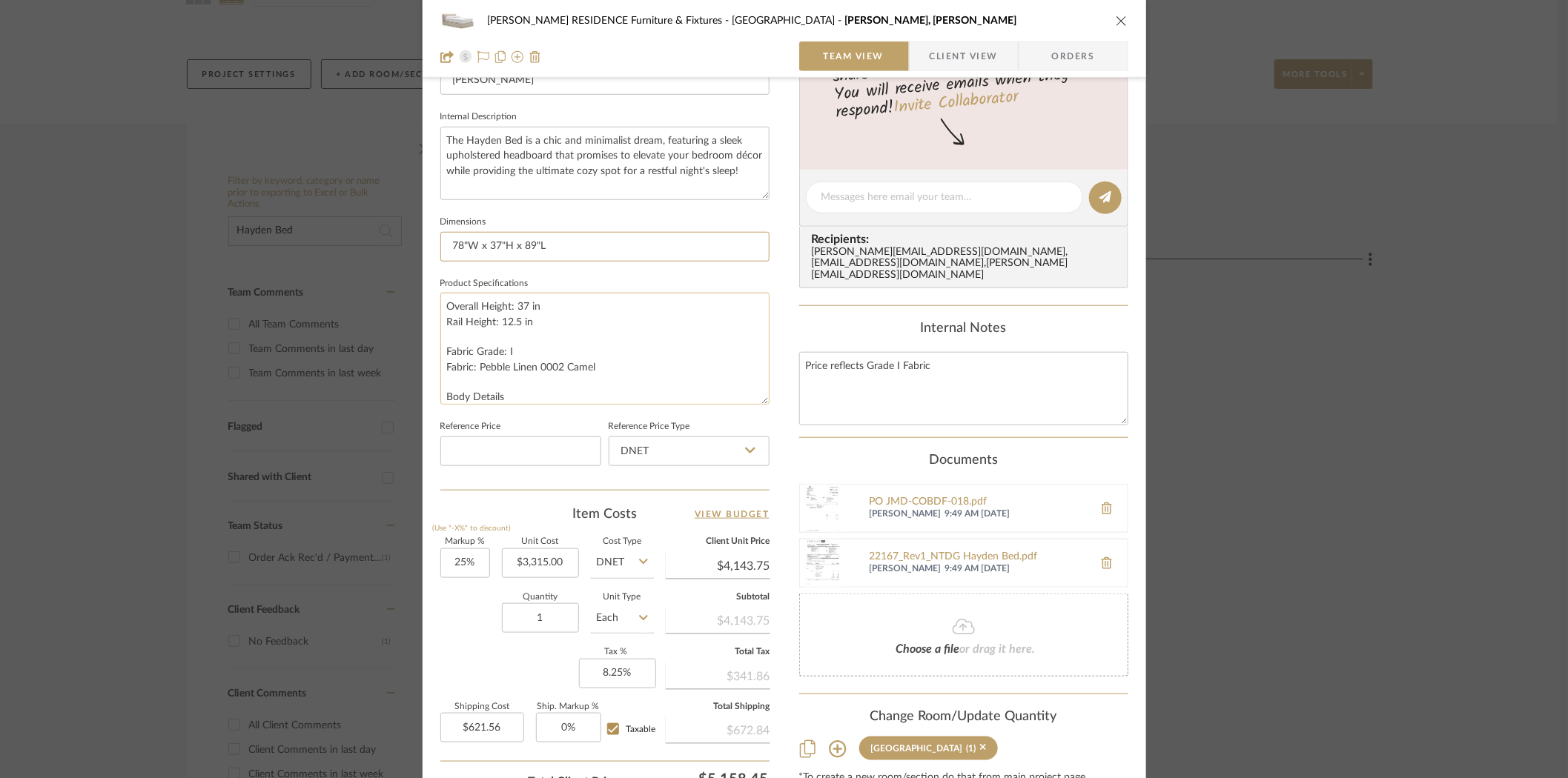
drag, startPoint x: 760, startPoint y: 362, endPoint x: 733, endPoint y: 393, distance: 41.1
click at [753, 401] on textarea "Overall Height: 37 in Rail Height: 12.5 in Fabric Grade: I Fabric: Pebble Linen…" at bounding box center [605, 349] width 329 height 112
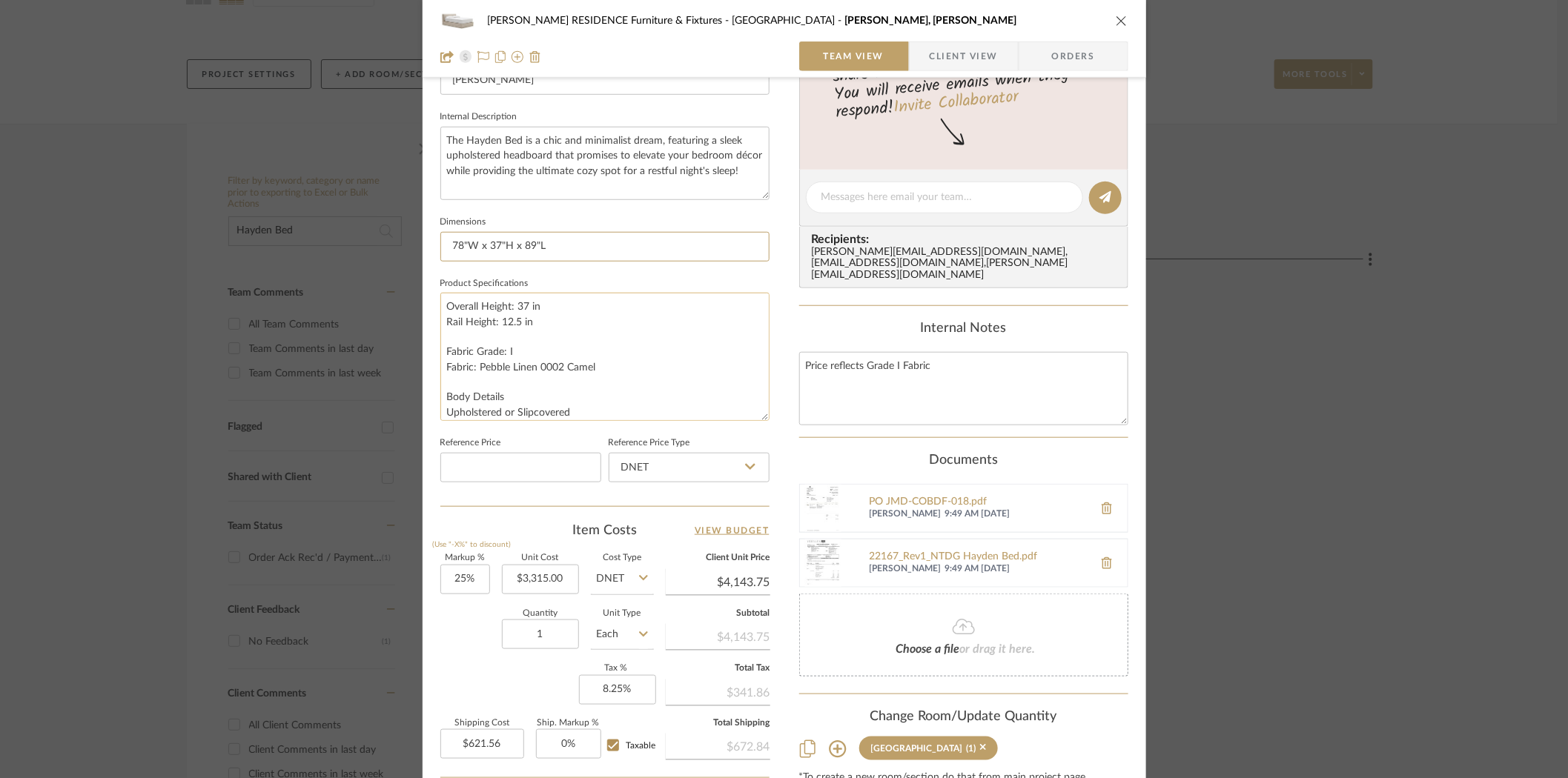
drag, startPoint x: 757, startPoint y: 403, endPoint x: 755, endPoint y: 420, distance: 17.1
click at [755, 420] on textarea "Overall Height: 37 in Rail Height: 12.5 in Fabric Grade: I Fabric: Pebble Linen…" at bounding box center [605, 357] width 329 height 129
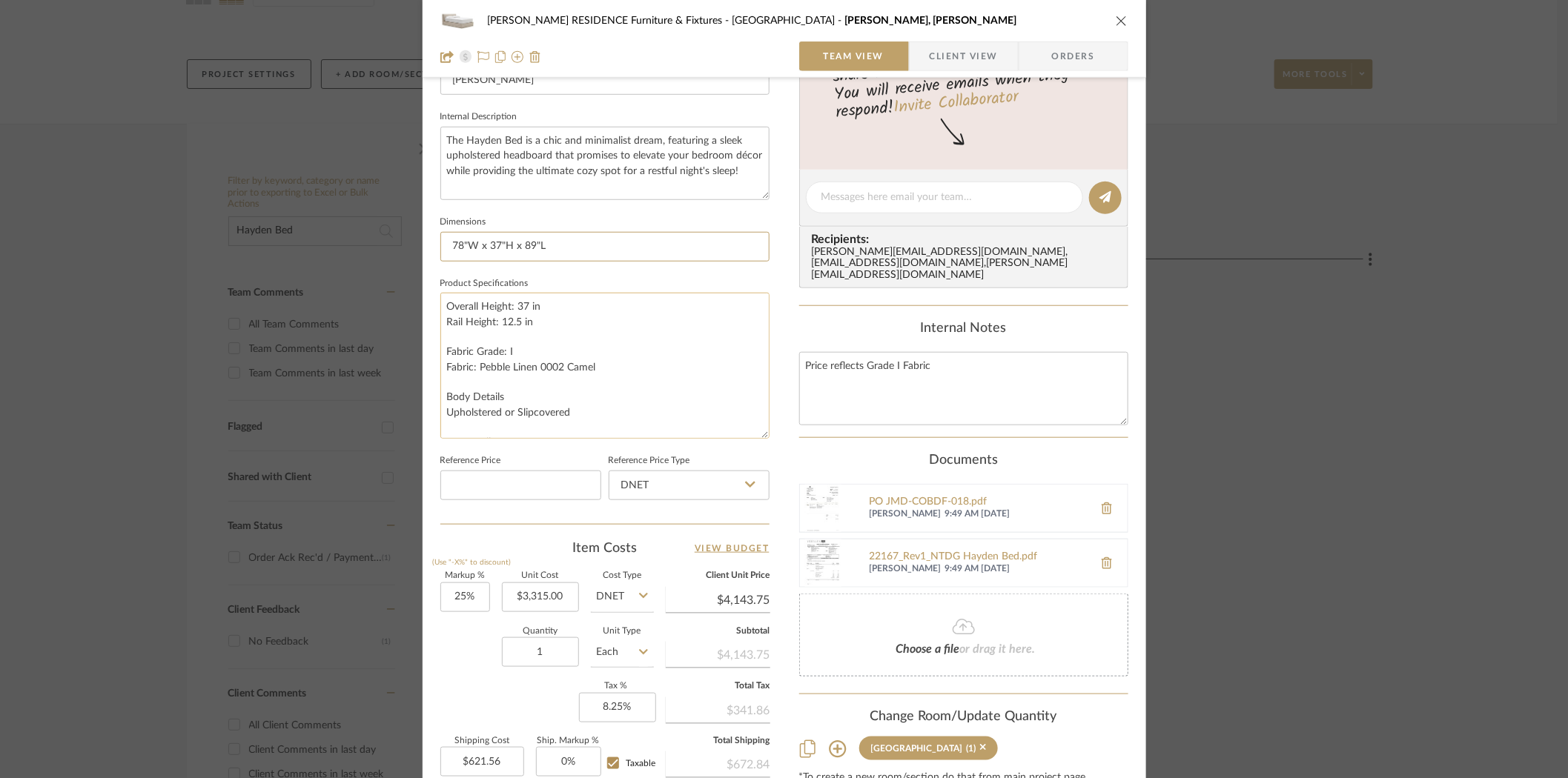
drag, startPoint x: 760, startPoint y: 419, endPoint x: 753, endPoint y: 435, distance: 17.5
click at [753, 435] on textarea "Overall Height: 37 in Rail Height: 12.5 in Fabric Grade: I Fabric: Pebble Linen…" at bounding box center [605, 366] width 329 height 146
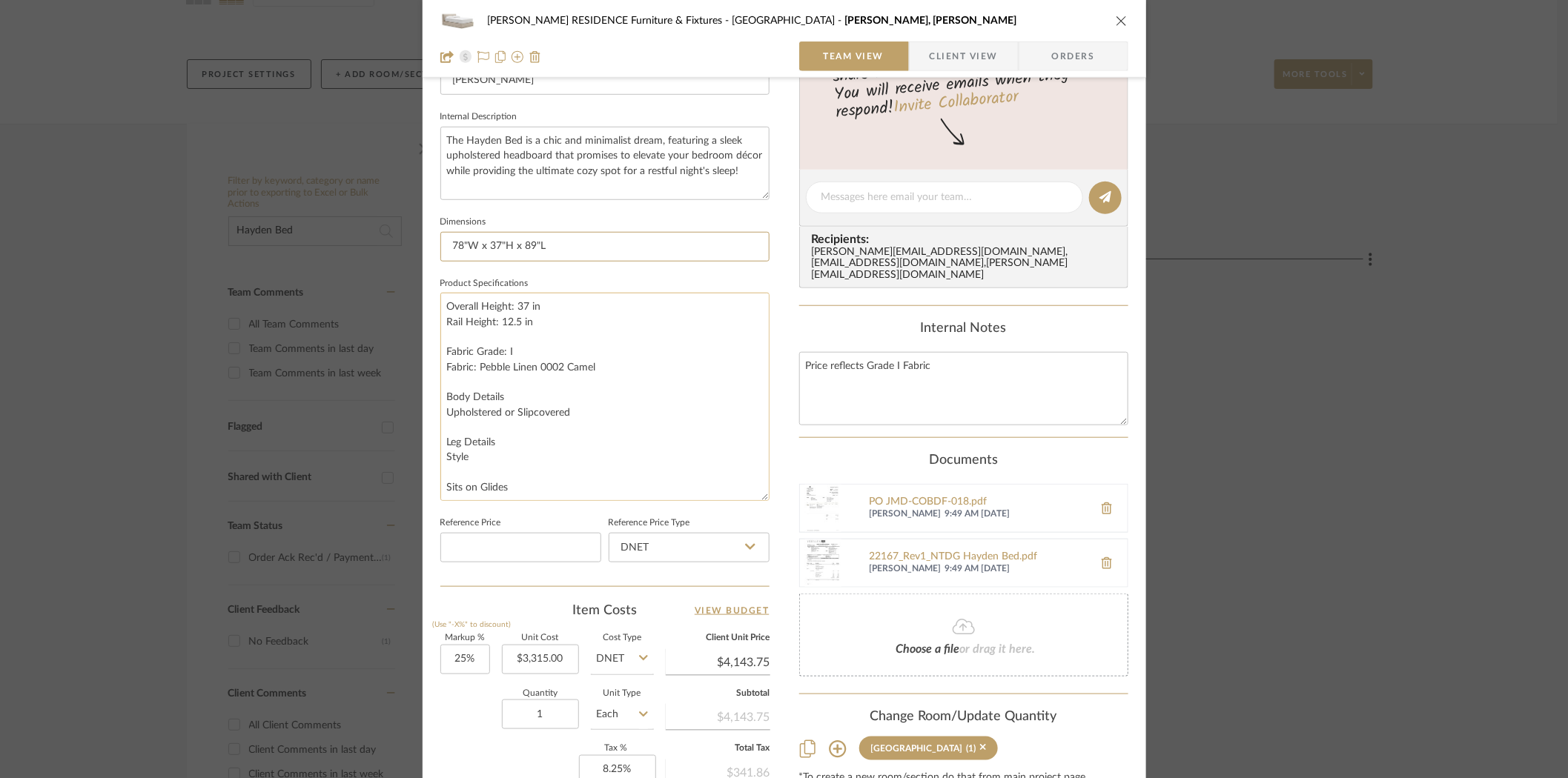
drag, startPoint x: 757, startPoint y: 433, endPoint x: 690, endPoint y: 494, distance: 90.6
click at [690, 494] on textarea "Overall Height: 37 in Rail Height: 12.5 in Fabric Grade: I Fabric: Pebble Linen…" at bounding box center [605, 397] width 329 height 208
click at [579, 408] on textarea "Overall Height: 37 in Rail Height: 12.5 in Fabric Grade: I Fabric: Pebble Linen…" at bounding box center [605, 397] width 329 height 208
drag, startPoint x: 609, startPoint y: 365, endPoint x: 431, endPoint y: 304, distance: 188.2
click at [431, 304] on div "COBLE RESIDENCE Furniture & Fixtures Carriage House Hayden Bed, King Team View …" at bounding box center [785, 254] width 724 height 1504
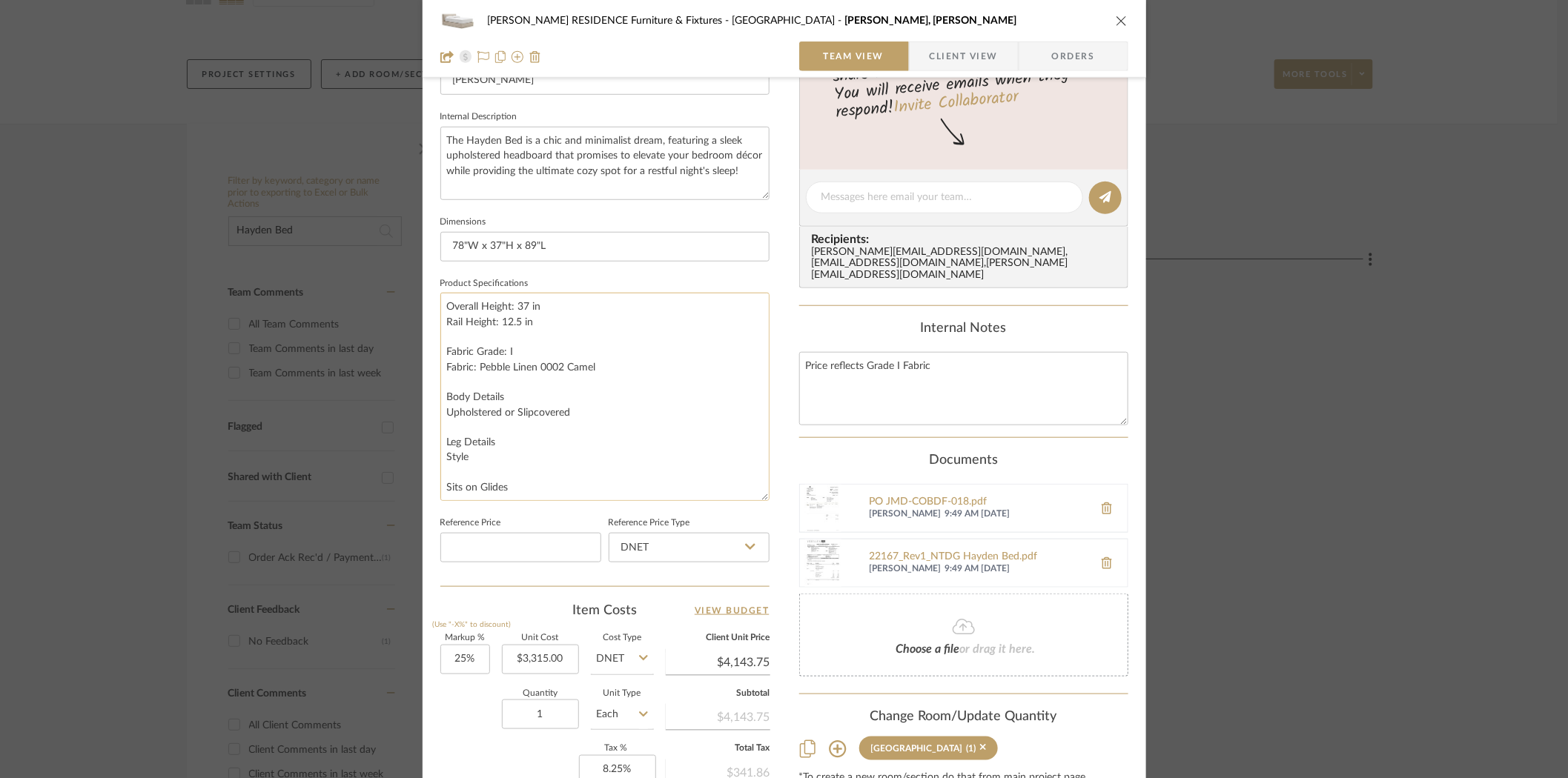
click at [599, 407] on textarea "Overall Height: 37 in Rail Height: 12.5 in Fabric Grade: I Fabric: Pebble Linen…" at bounding box center [605, 397] width 329 height 208
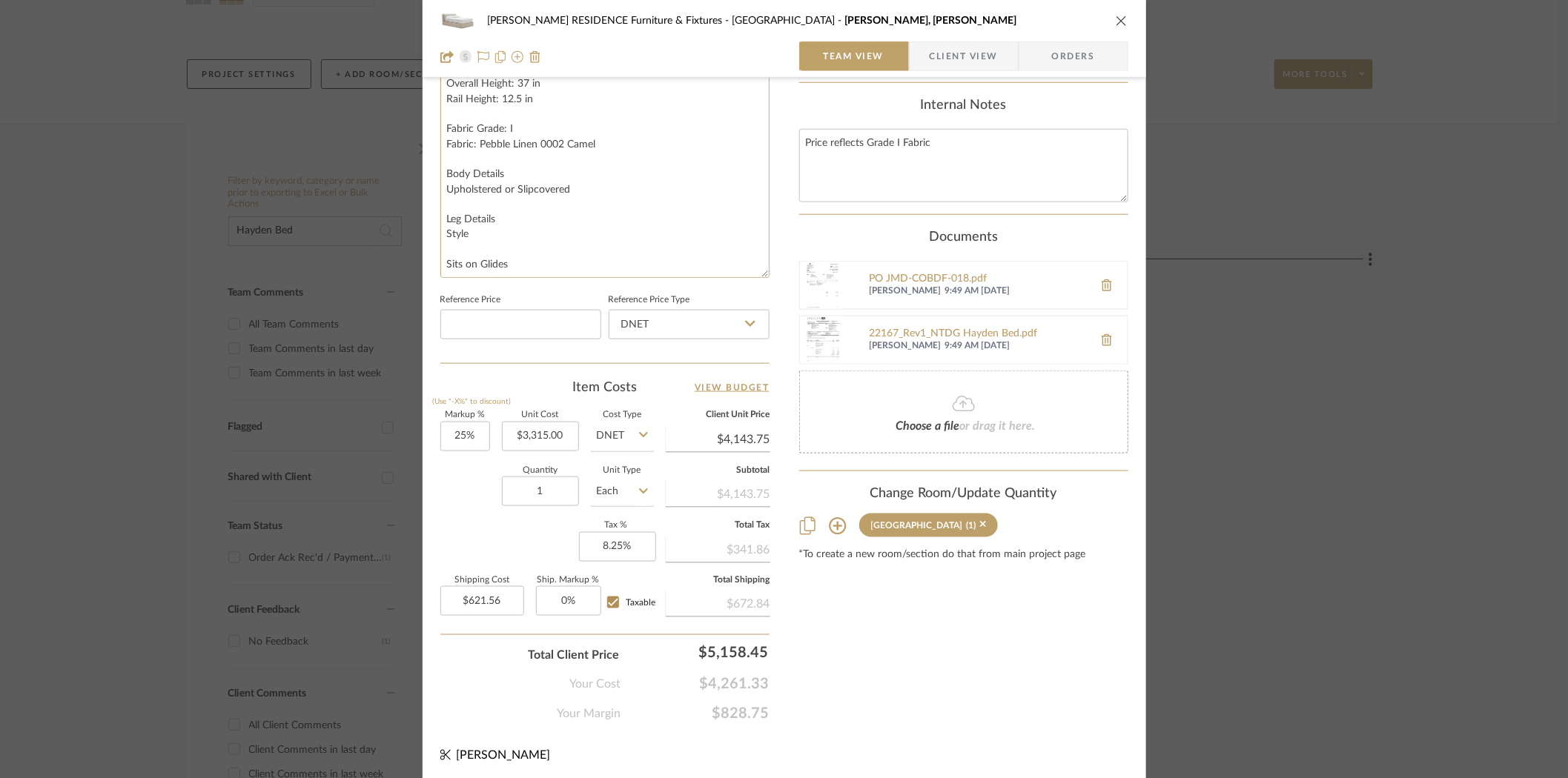
scroll to position [736, 0]
click at [1118, 20] on icon "close" at bounding box center [1122, 20] width 12 height 12
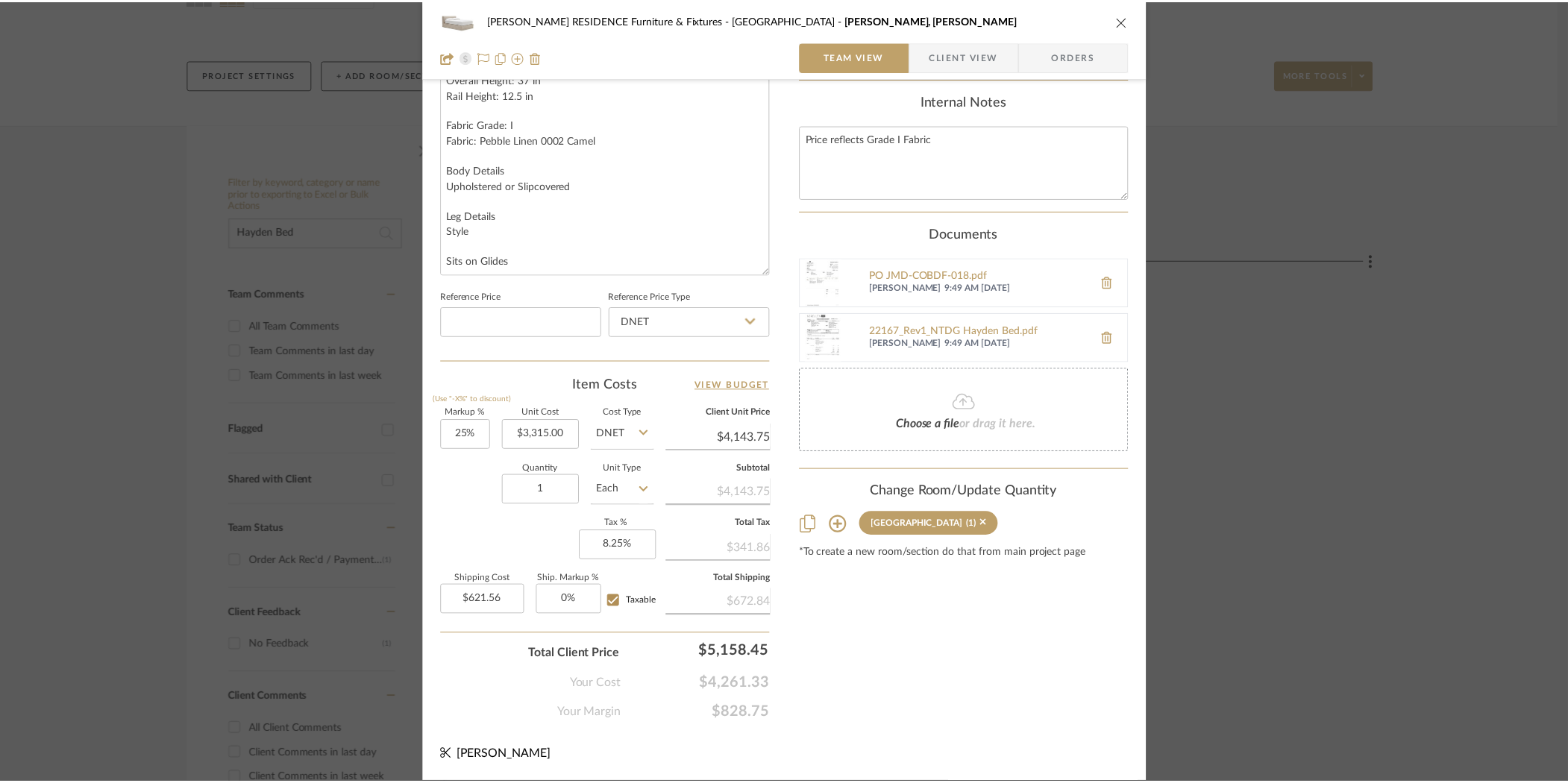
scroll to position [168, 0]
